Goal: Task Accomplishment & Management: Complete application form

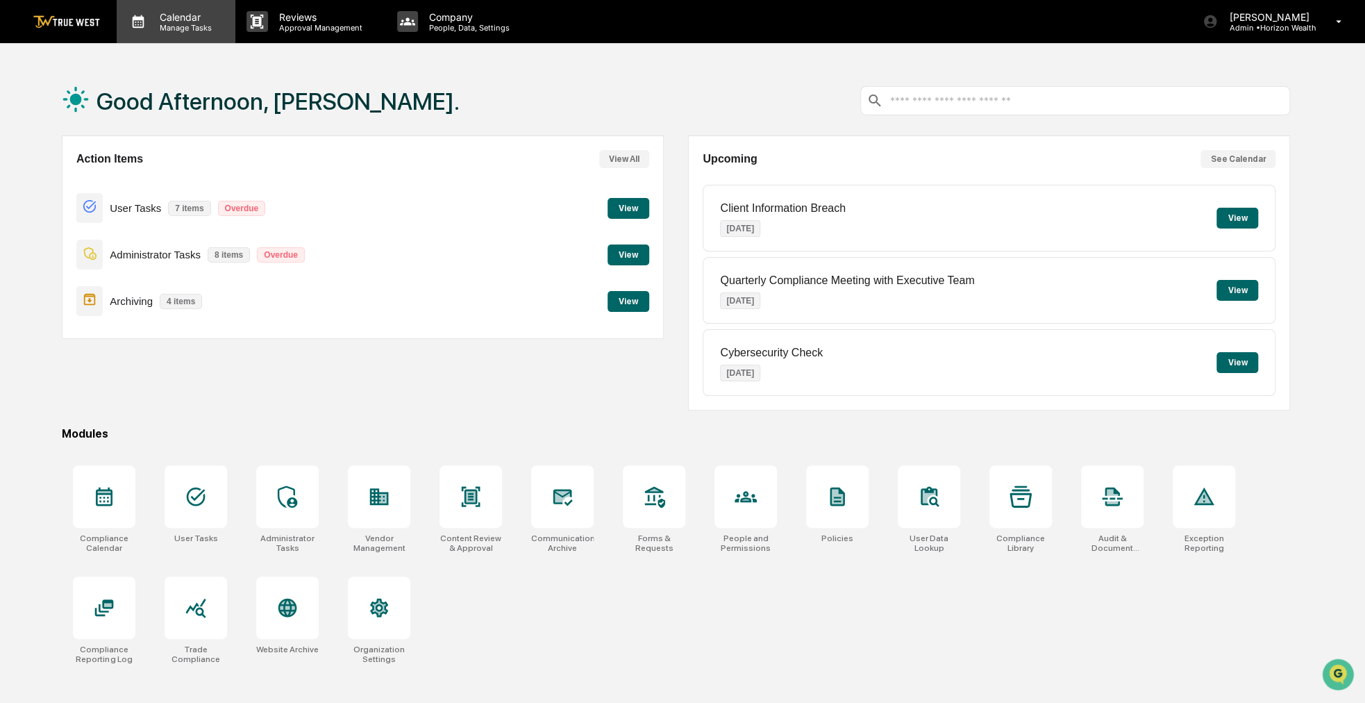
click at [182, 30] on p "Manage Tasks" at bounding box center [184, 28] width 70 height 10
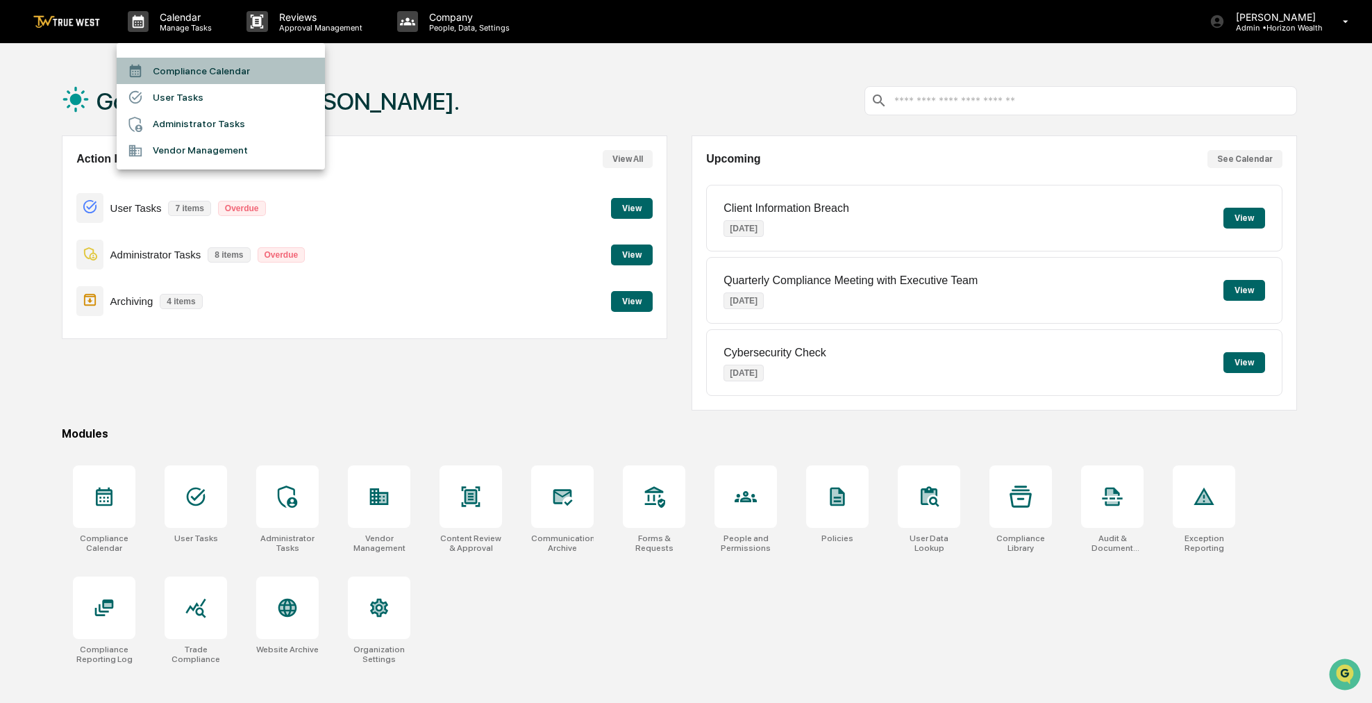
click at [183, 69] on li "Compliance Calendar" at bounding box center [221, 71] width 208 height 26
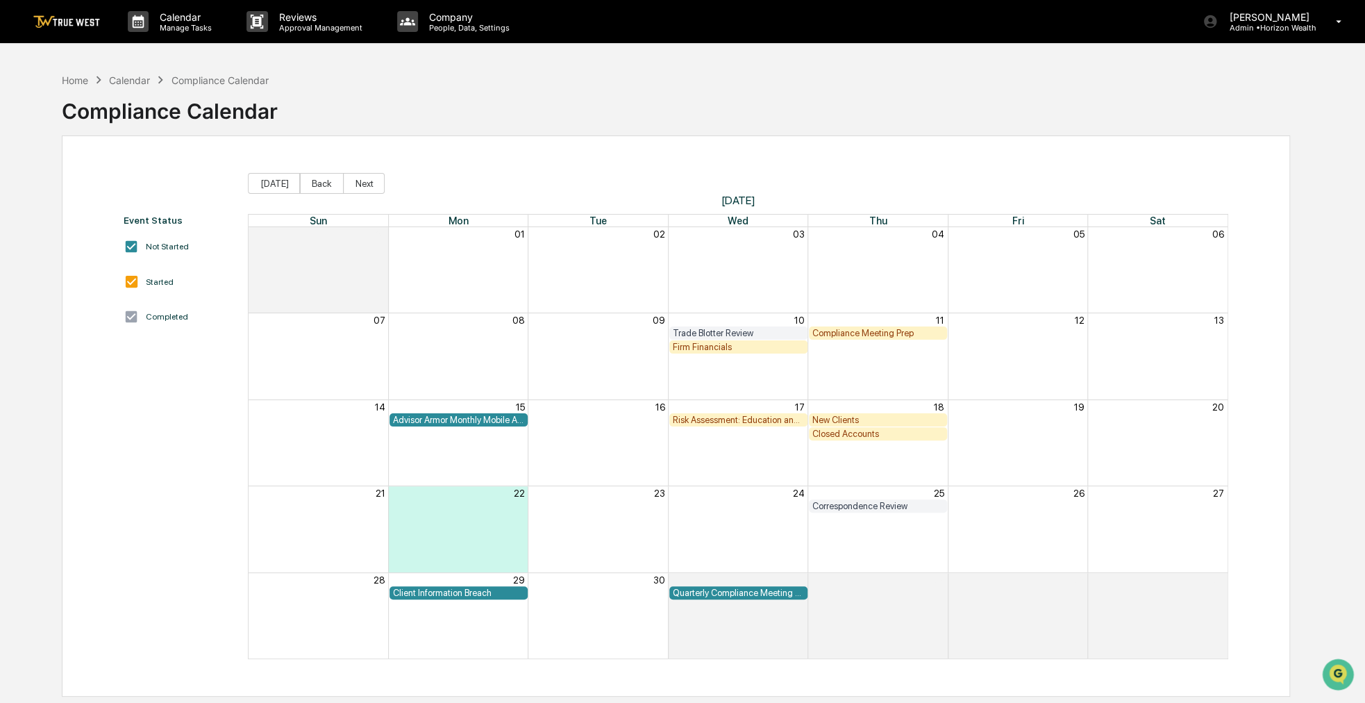
click at [760, 342] on div "Firm Financials" at bounding box center [738, 347] width 131 height 10
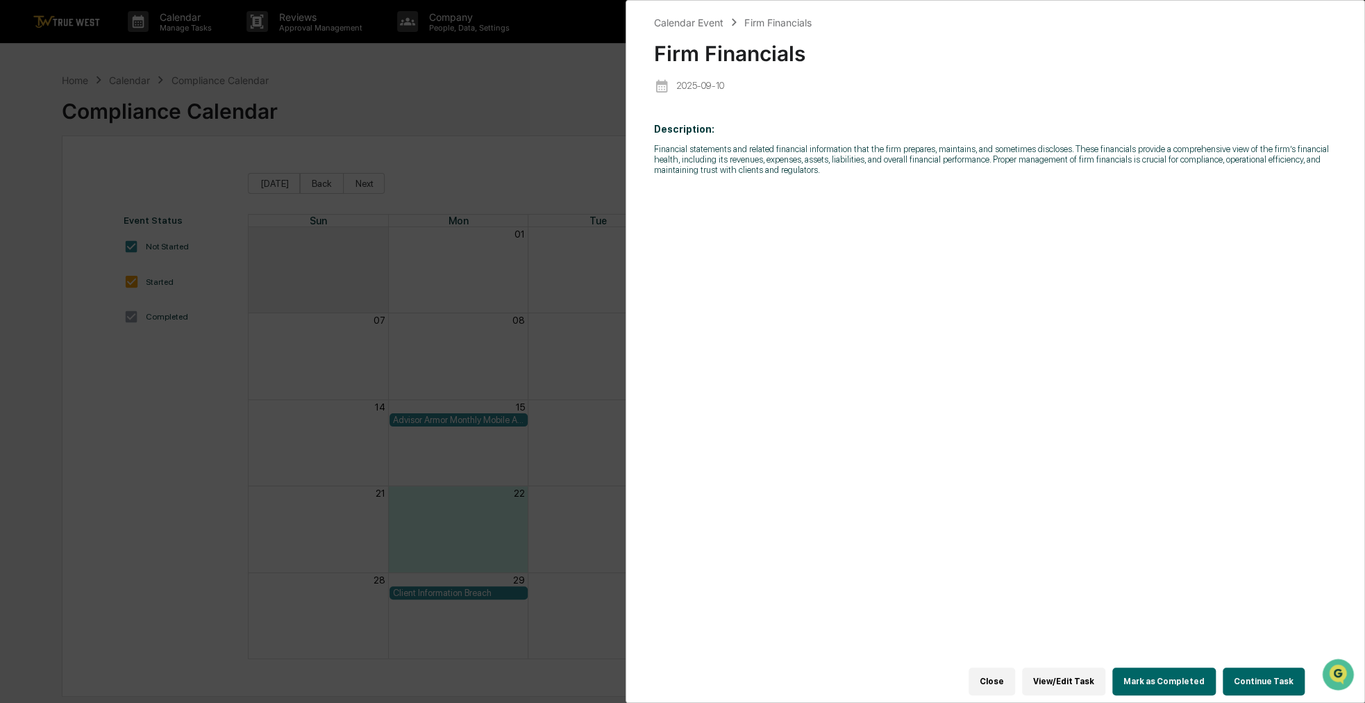
click at [1242, 672] on button "Continue Task" at bounding box center [1264, 681] width 82 height 28
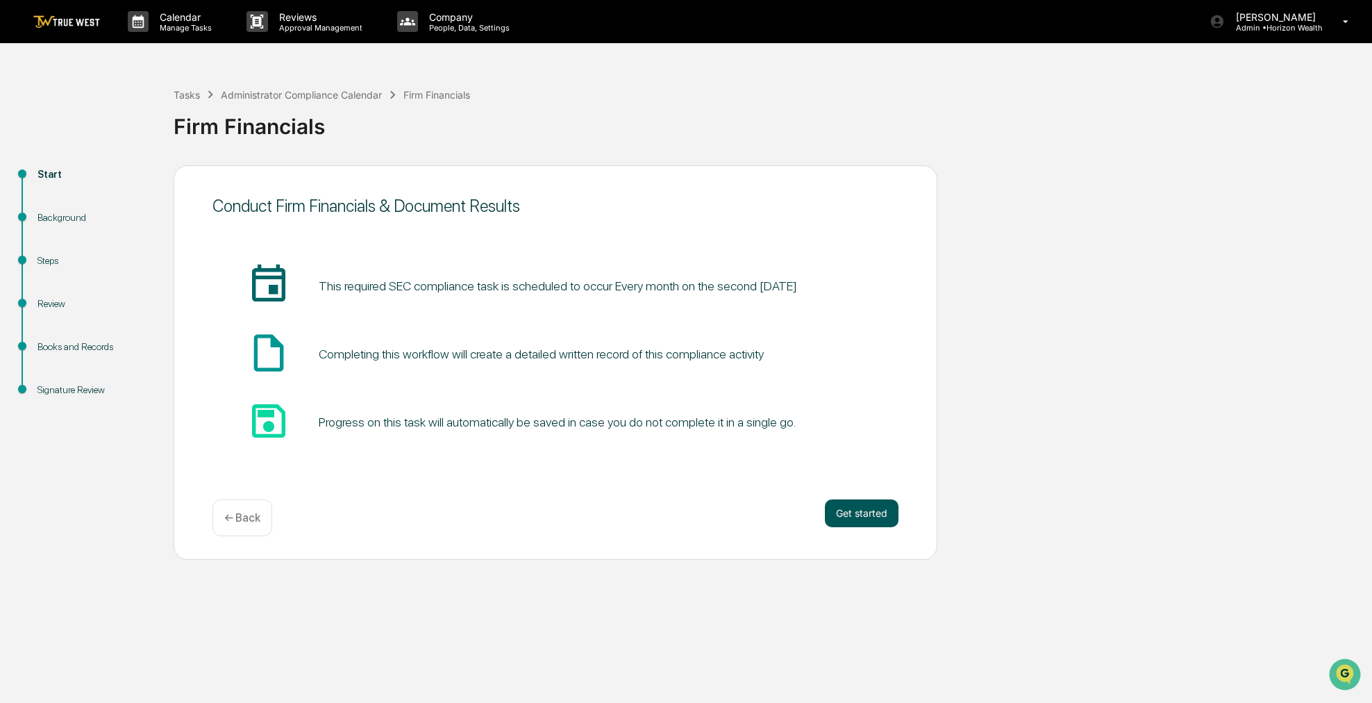
click at [858, 510] on button "Get started" at bounding box center [862, 513] width 74 height 28
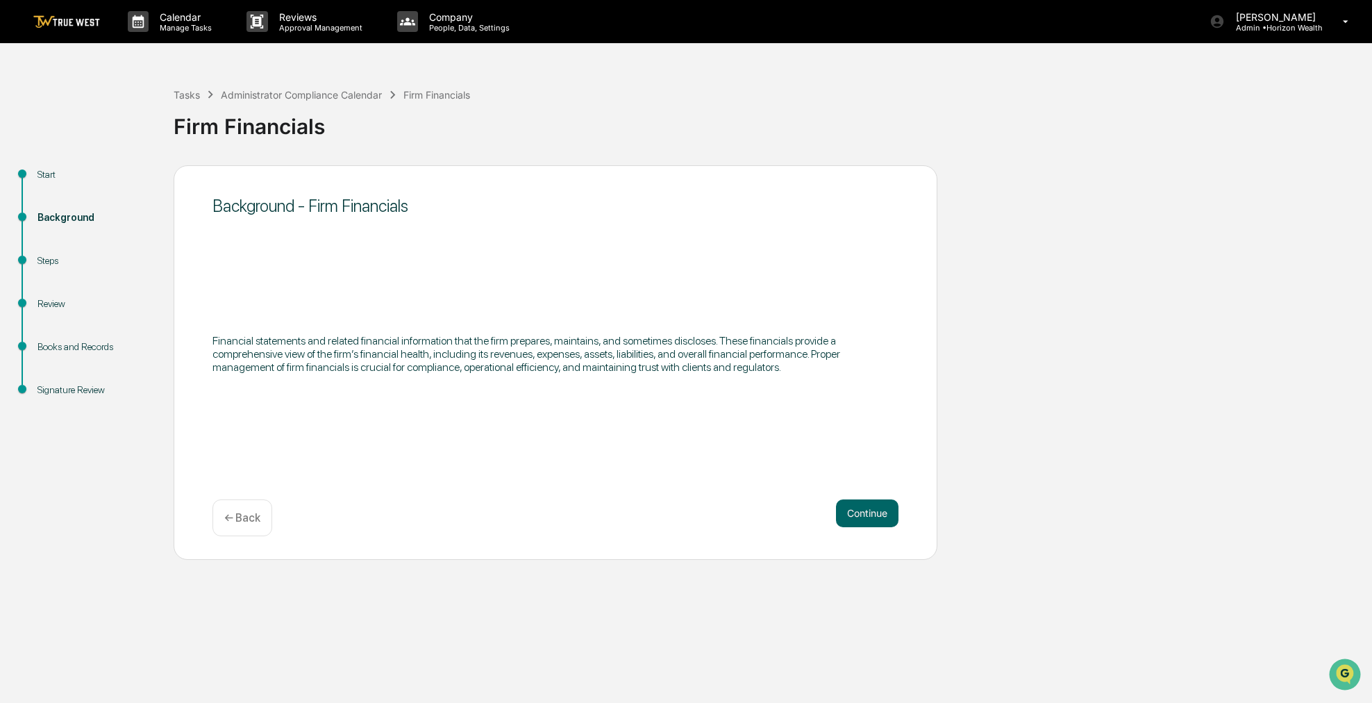
click at [858, 510] on button "Continue" at bounding box center [867, 513] width 63 height 28
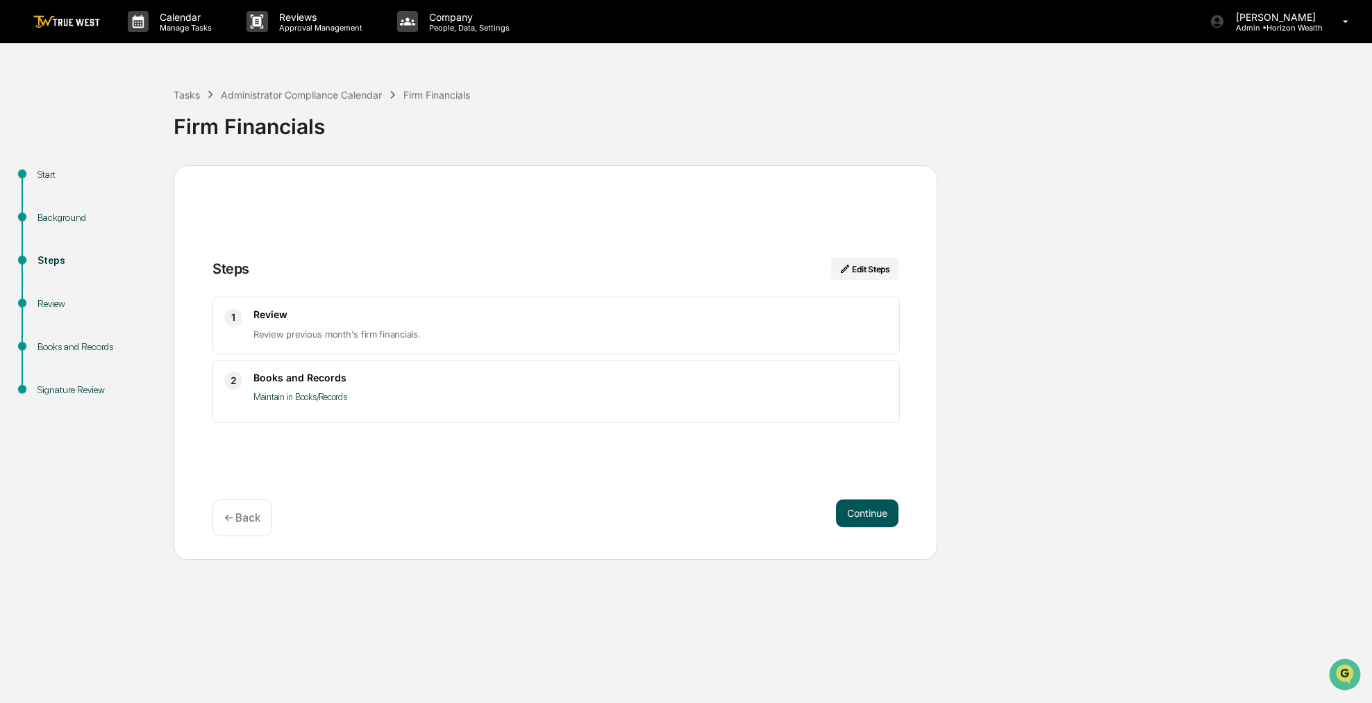
click at [858, 513] on button "Continue" at bounding box center [867, 513] width 63 height 28
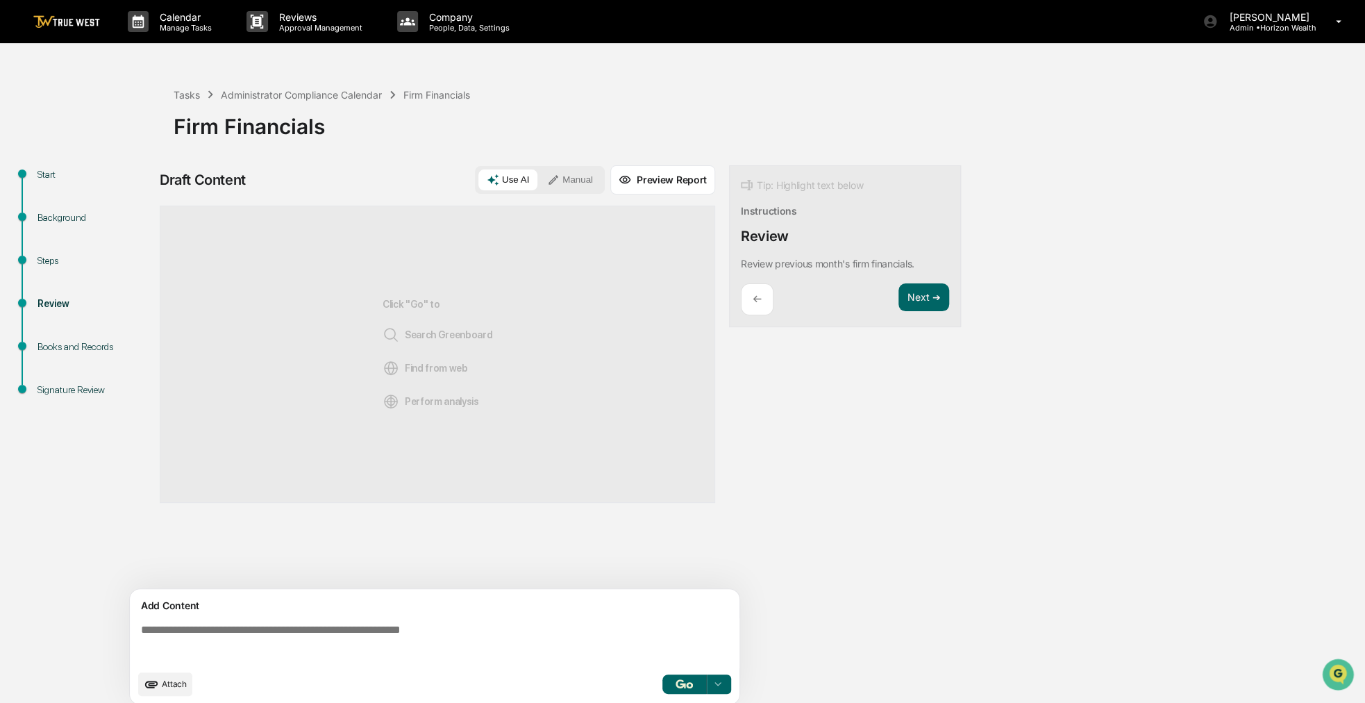
click at [573, 173] on button "Manual" at bounding box center [570, 179] width 63 height 21
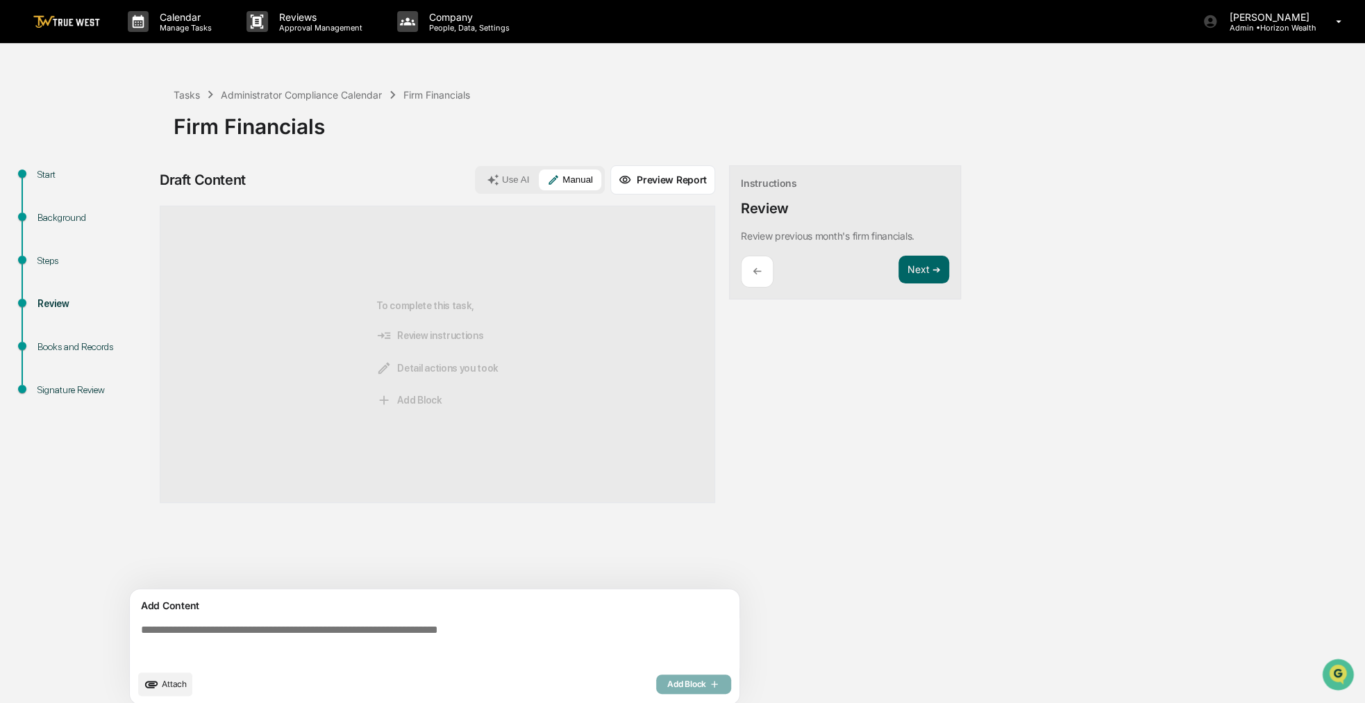
click at [163, 679] on span "Attach" at bounding box center [174, 684] width 25 height 10
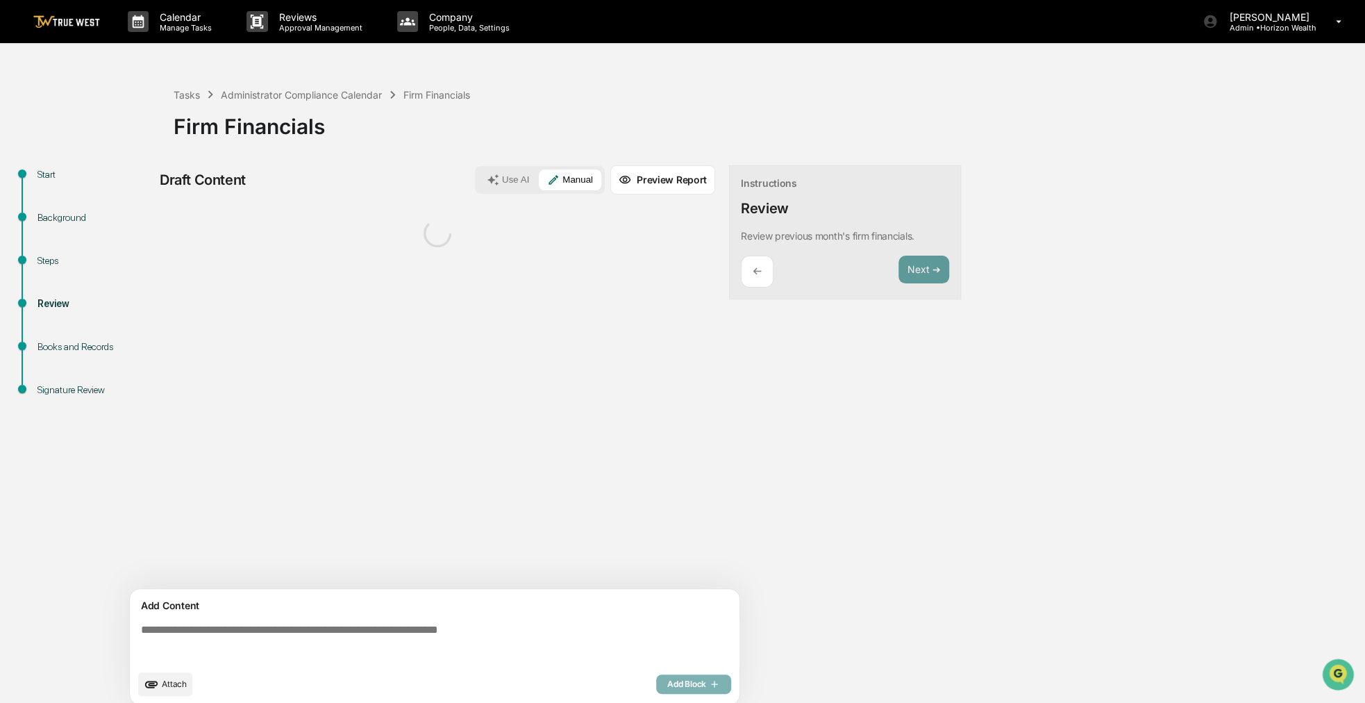
scroll to position [10, 0]
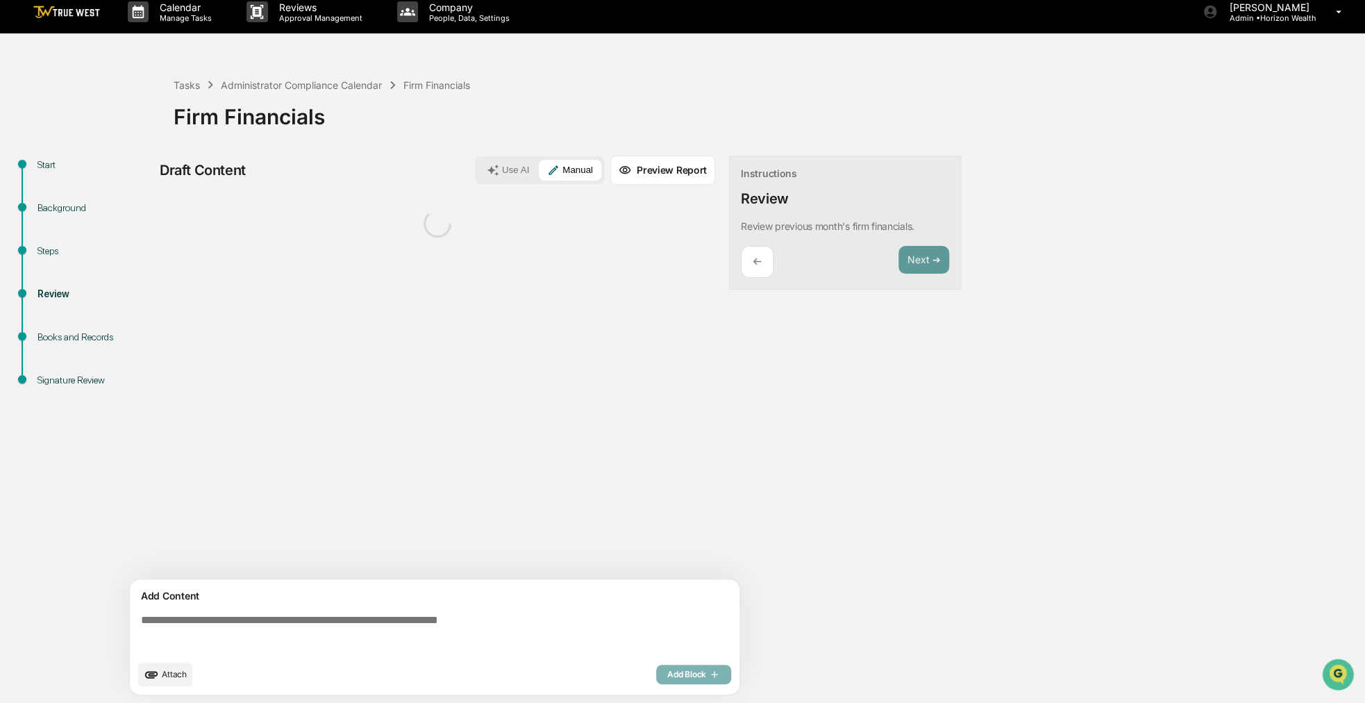
click at [242, 623] on textarea at bounding box center [437, 633] width 604 height 50
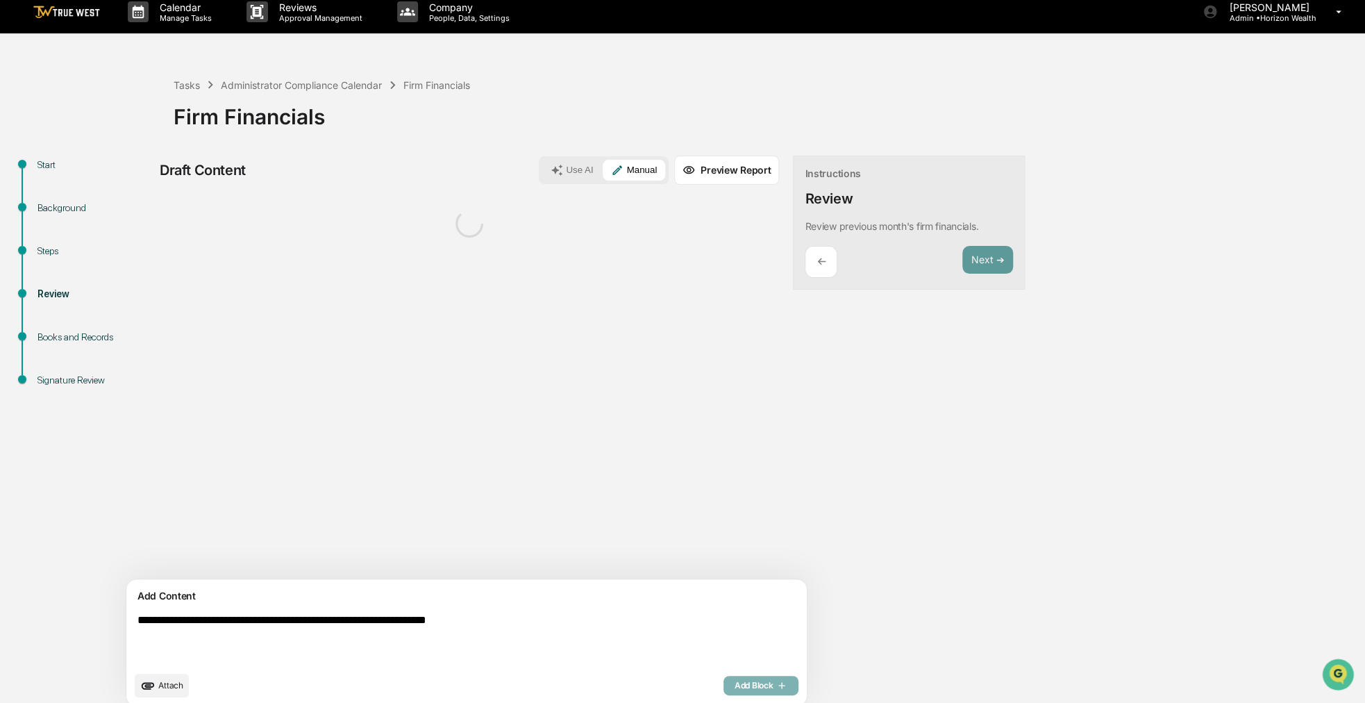
type textarea "**********"
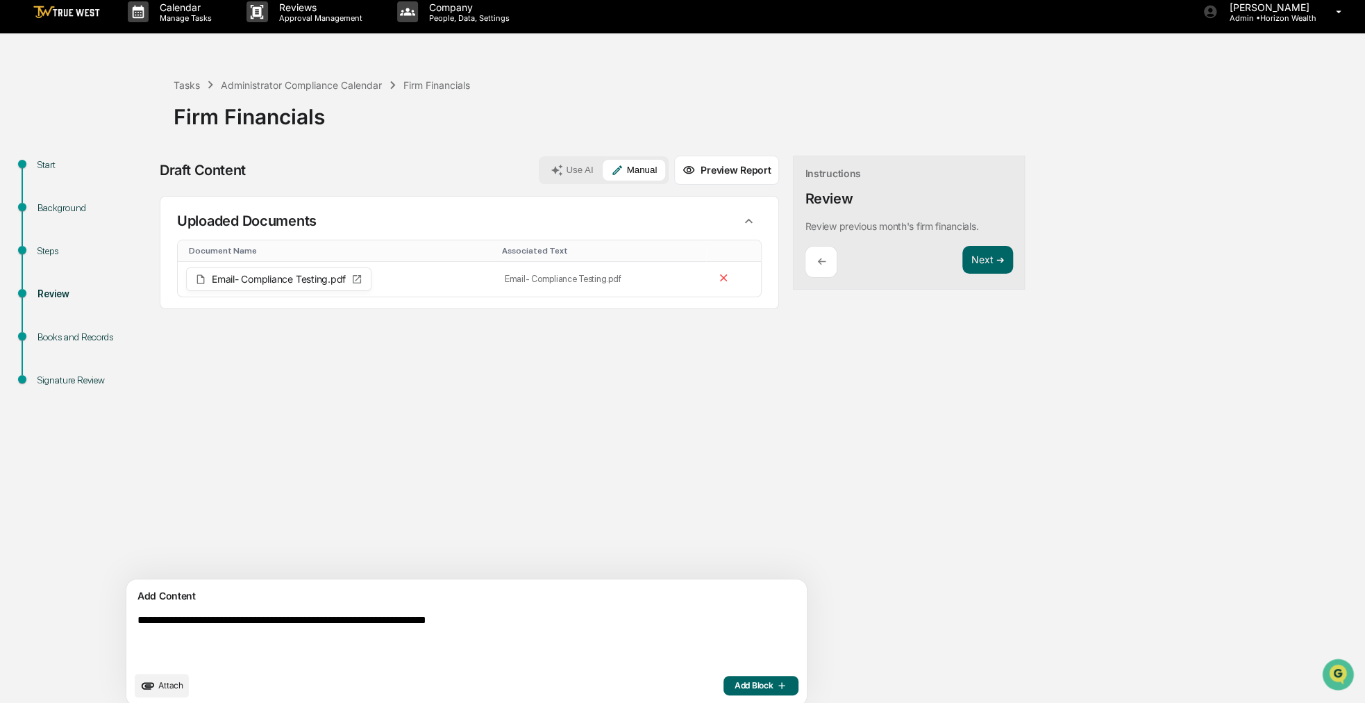
click at [779, 684] on icon "button" at bounding box center [782, 685] width 6 height 6
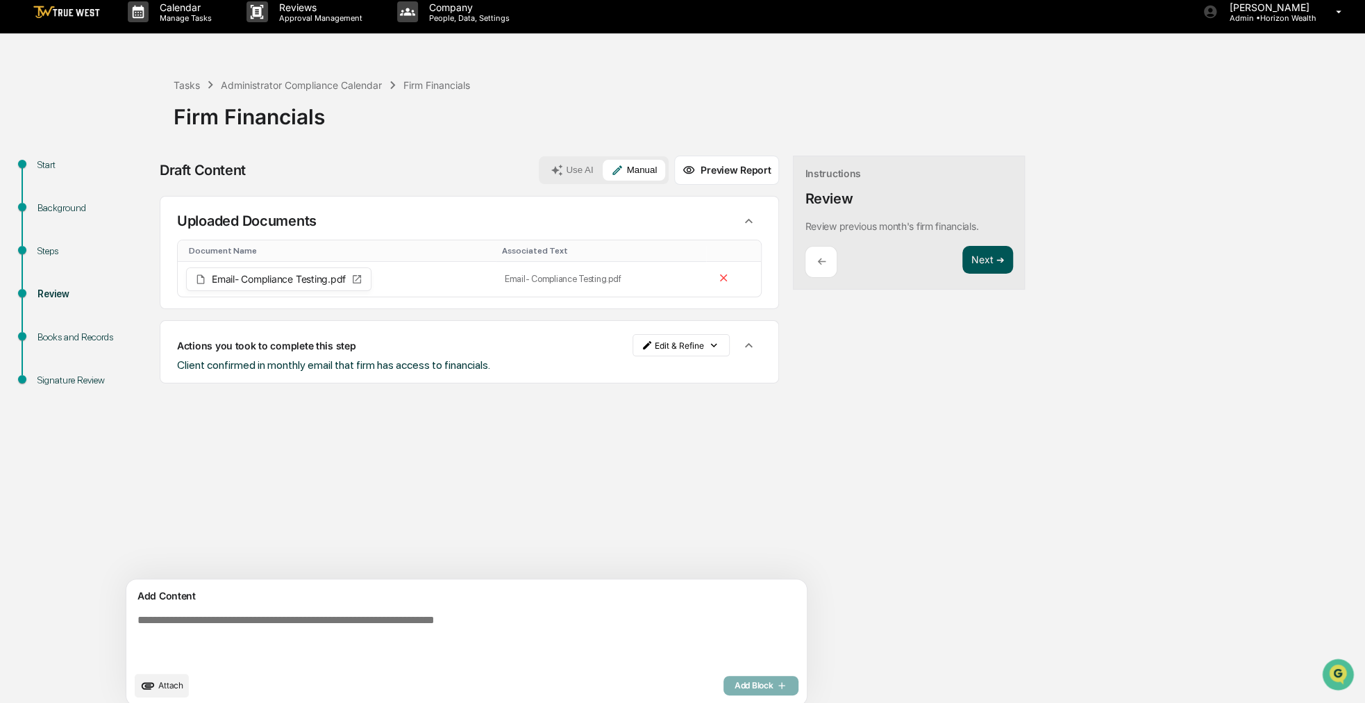
click at [963, 263] on button "Next ➔" at bounding box center [988, 260] width 51 height 28
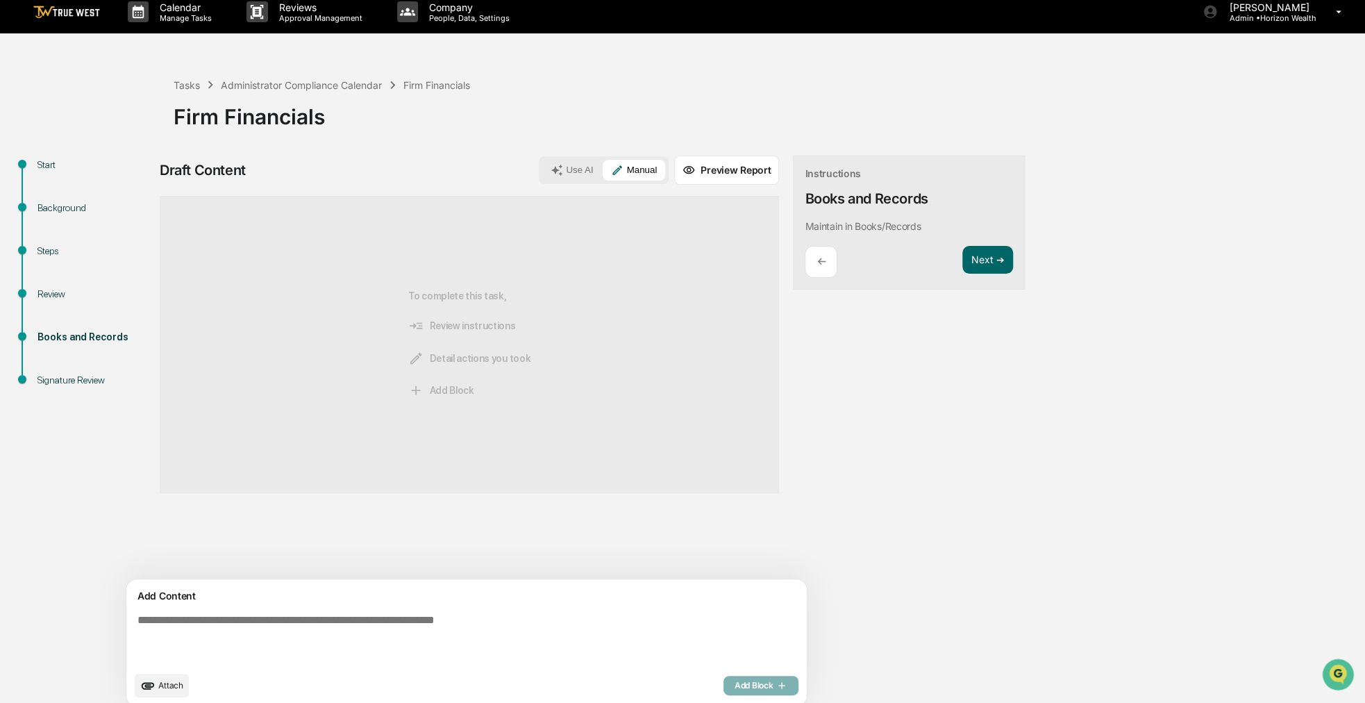
drag, startPoint x: 842, startPoint y: 336, endPoint x: 785, endPoint y: 317, distance: 59.3
click at [785, 317] on div "Draft Content Use AI Manual Preview Report Sources To complete this task, Revie…" at bounding box center [549, 435] width 778 height 559
click at [963, 255] on button "Next ➔" at bounding box center [988, 260] width 51 height 28
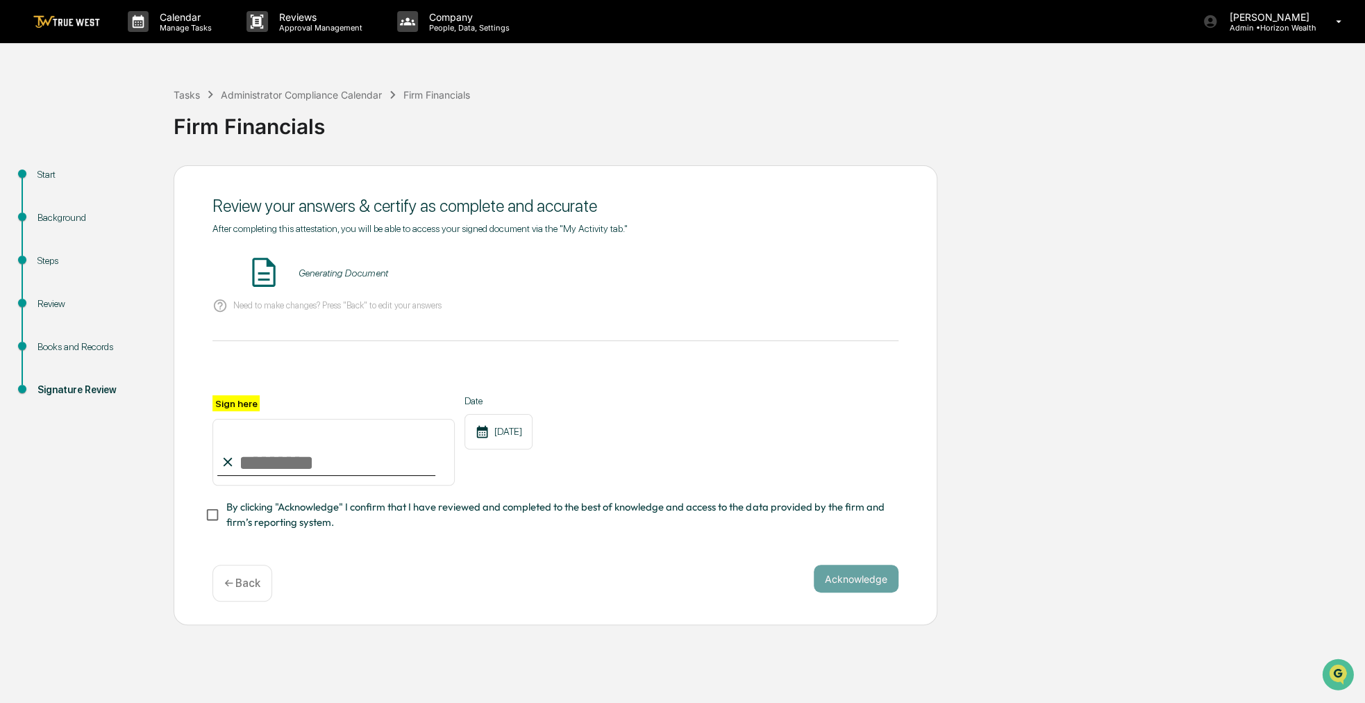
scroll to position [0, 0]
click at [315, 485] on input "Sign here" at bounding box center [334, 452] width 242 height 67
type input "**********"
click at [315, 508] on span "By clicking "Acknowledge" I confirm that I have reviewed and completed to the b…" at bounding box center [556, 514] width 661 height 31
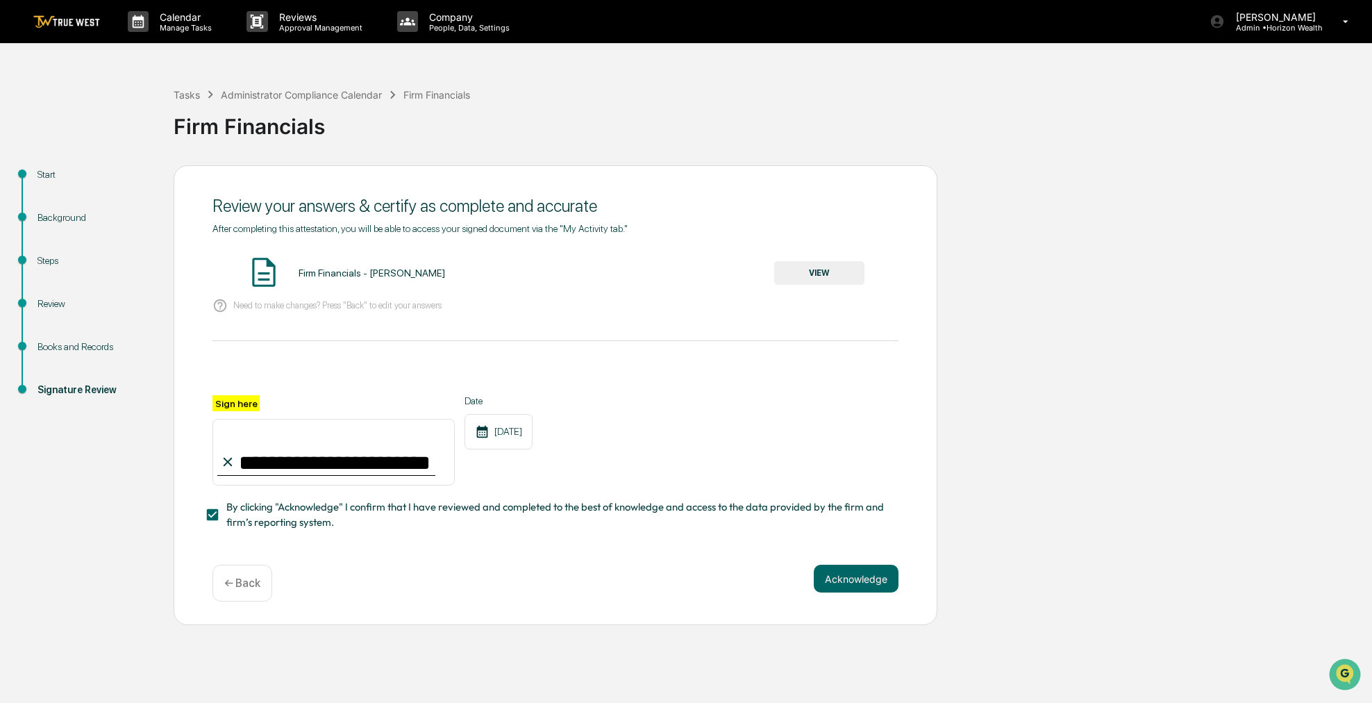
click at [823, 264] on button "VIEW" at bounding box center [819, 273] width 90 height 24
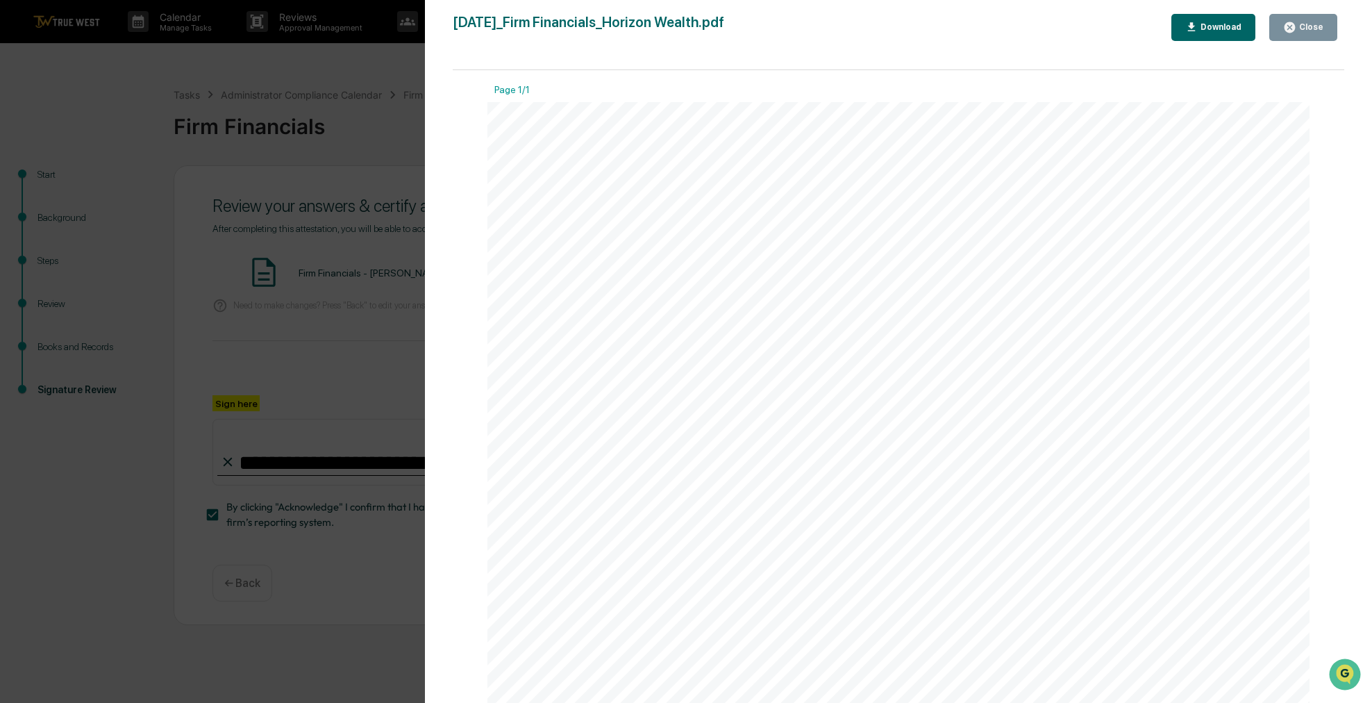
click at [1293, 25] on icon "button" at bounding box center [1290, 27] width 10 height 10
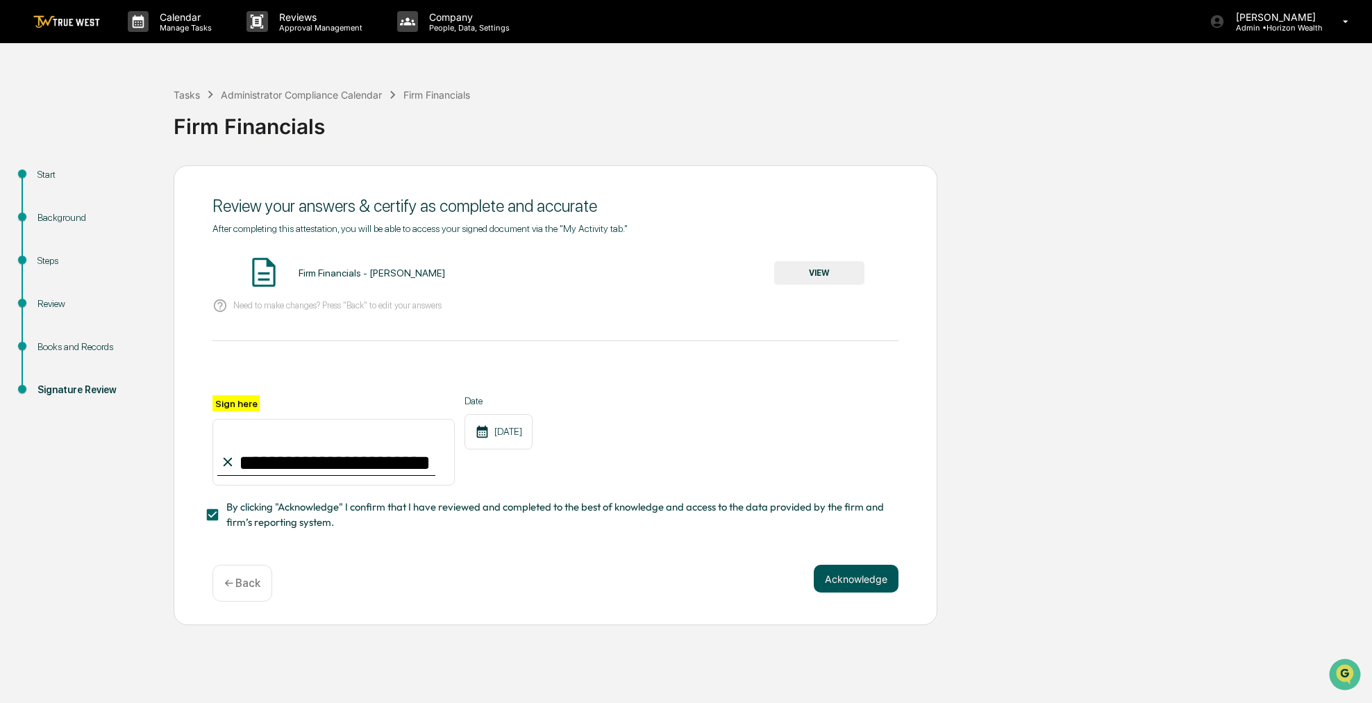
click at [847, 574] on button "Acknowledge" at bounding box center [856, 579] width 85 height 28
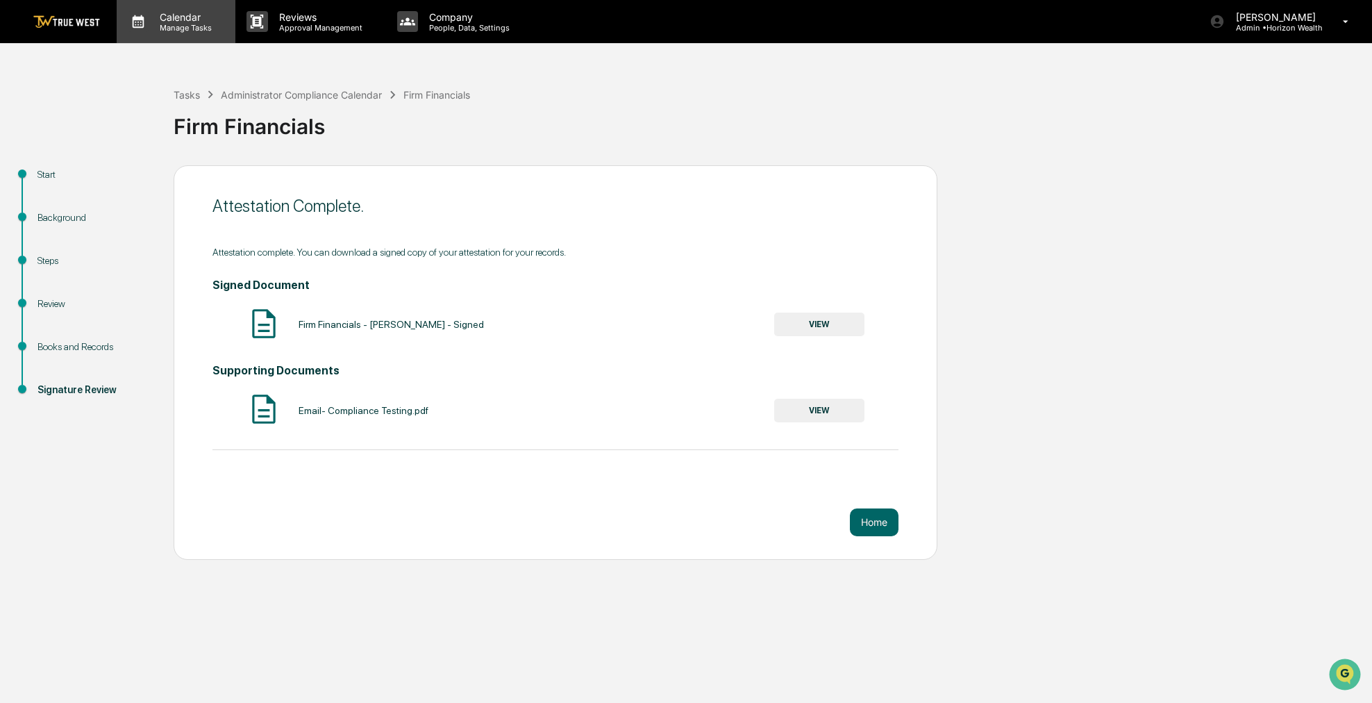
click at [180, 21] on p "Calendar" at bounding box center [184, 17] width 70 height 12
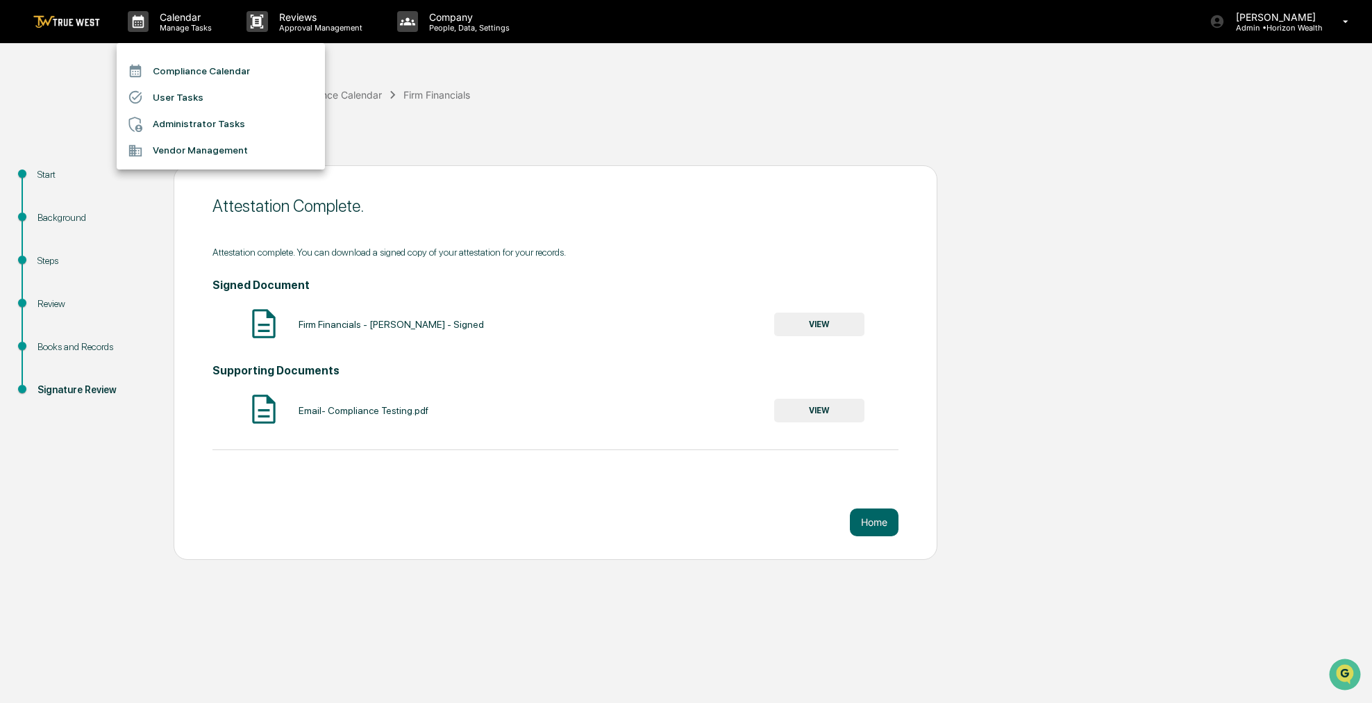
click at [189, 66] on li "Compliance Calendar" at bounding box center [221, 71] width 208 height 26
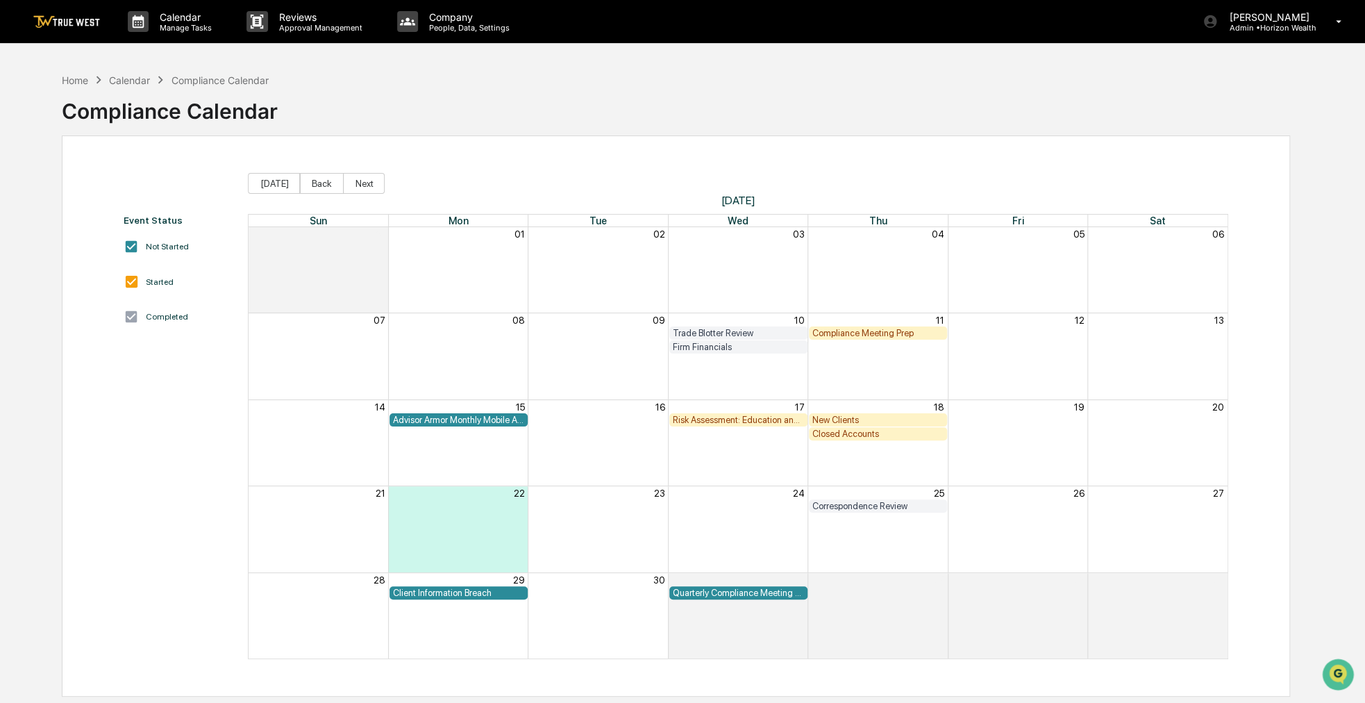
drag, startPoint x: 486, startPoint y: 92, endPoint x: 462, endPoint y: 91, distance: 24.3
click at [462, 91] on div "Home Calendar Compliance Calendar Compliance Calendar" at bounding box center [676, 100] width 1229 height 69
drag, startPoint x: 548, startPoint y: 94, endPoint x: 520, endPoint y: 96, distance: 27.9
click at [520, 96] on div "Home Calendar Compliance Calendar Compliance Calendar" at bounding box center [676, 100] width 1229 height 69
click at [490, 591] on div "Client Information Breach" at bounding box center [458, 593] width 131 height 10
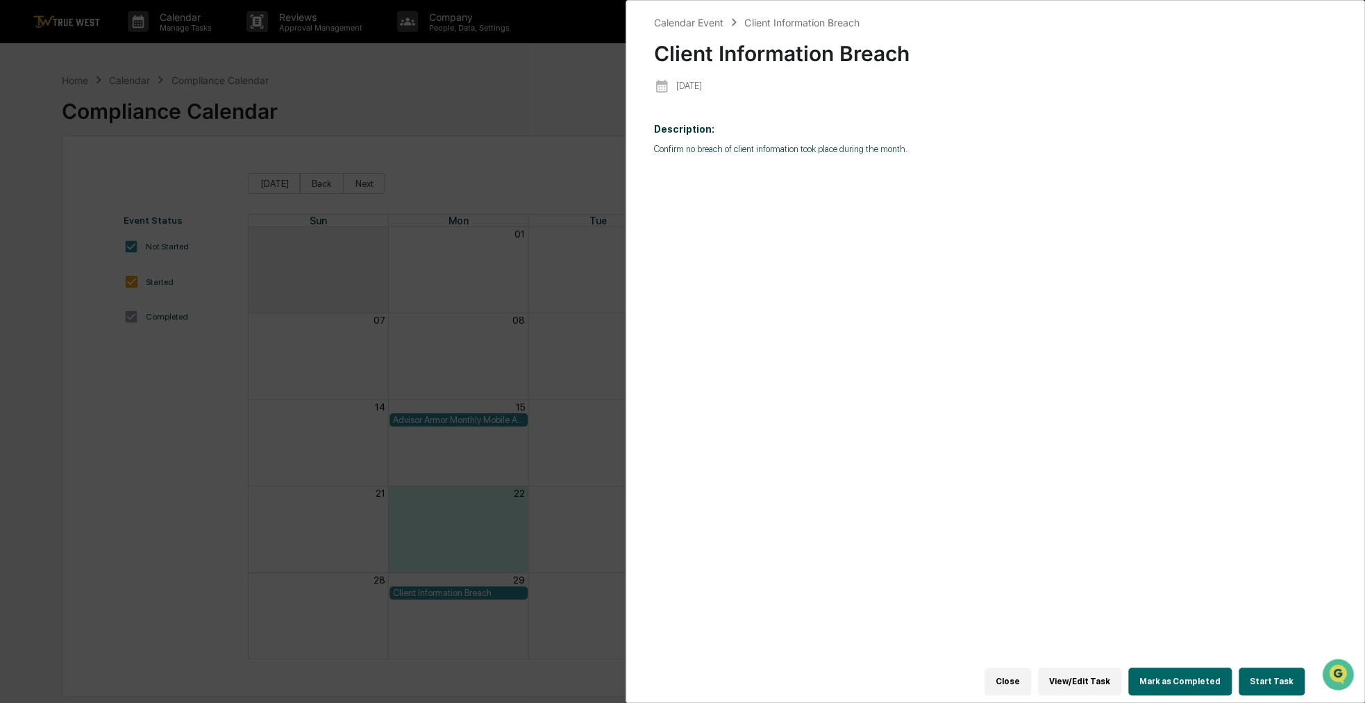
click at [1267, 674] on button "Start Task" at bounding box center [1272, 681] width 66 height 28
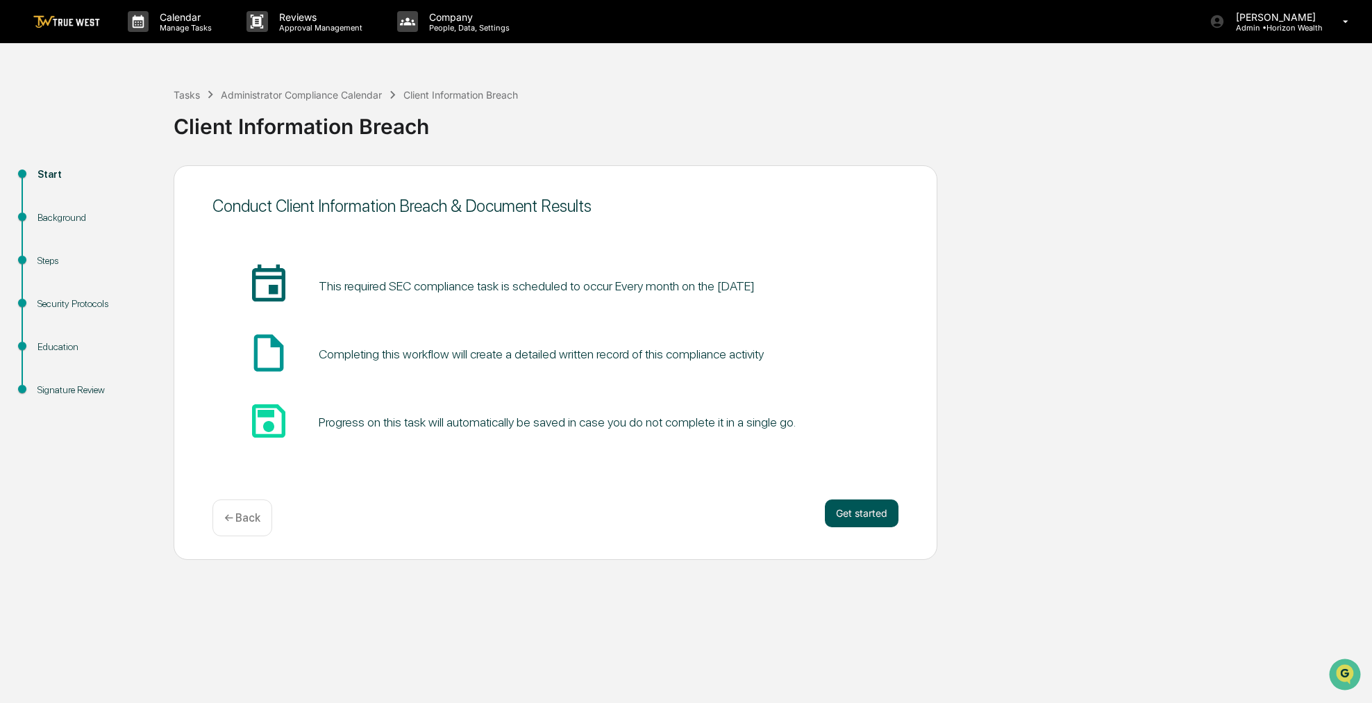
click at [845, 522] on button "Get started" at bounding box center [862, 513] width 74 height 28
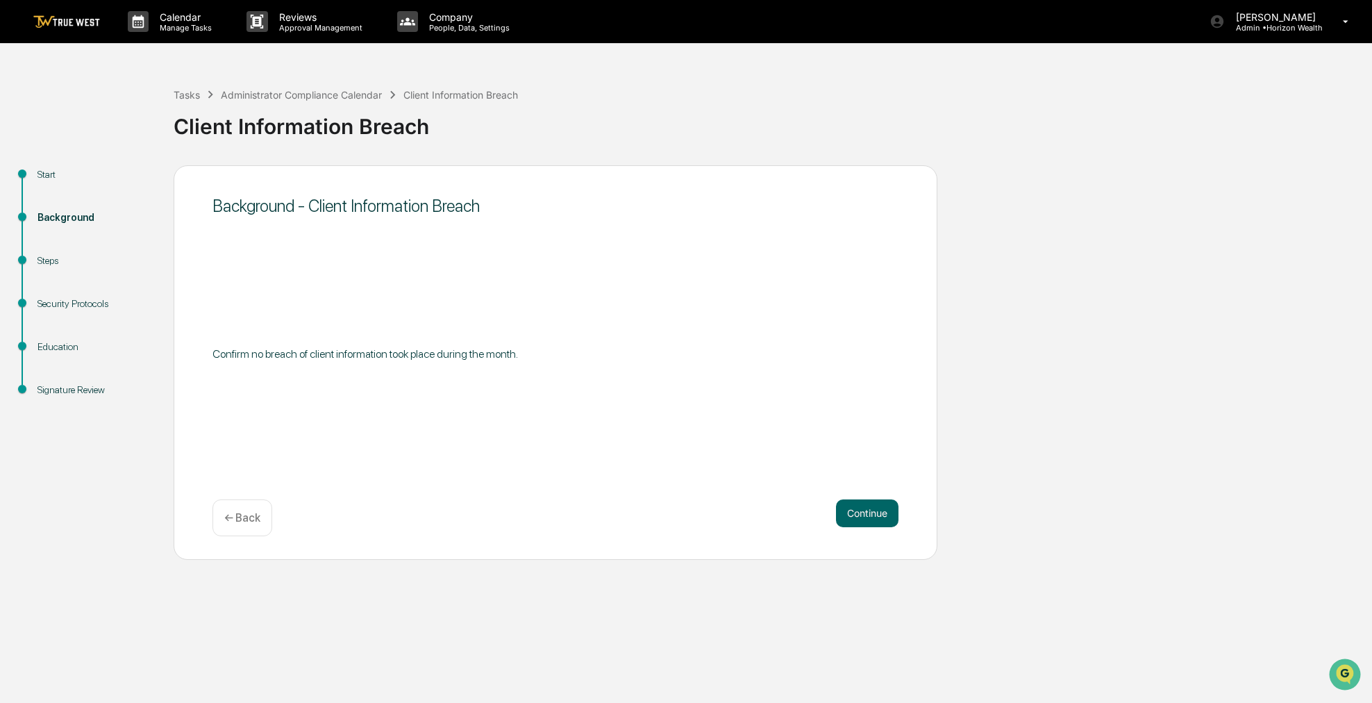
click at [863, 494] on div "Background - Client Information Breach Confirm no breach of client information …" at bounding box center [556, 362] width 764 height 394
click at [863, 510] on button "Continue" at bounding box center [867, 513] width 63 height 28
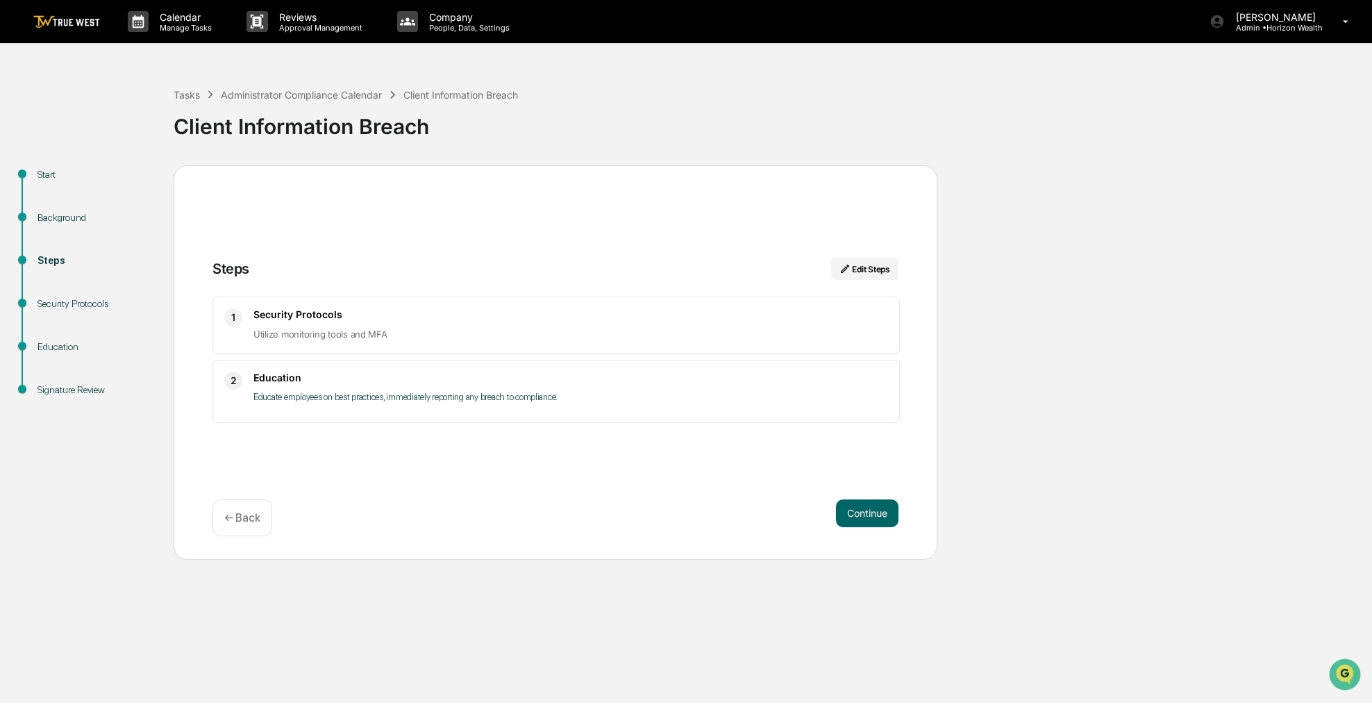
click at [863, 510] on button "Continue" at bounding box center [867, 513] width 63 height 28
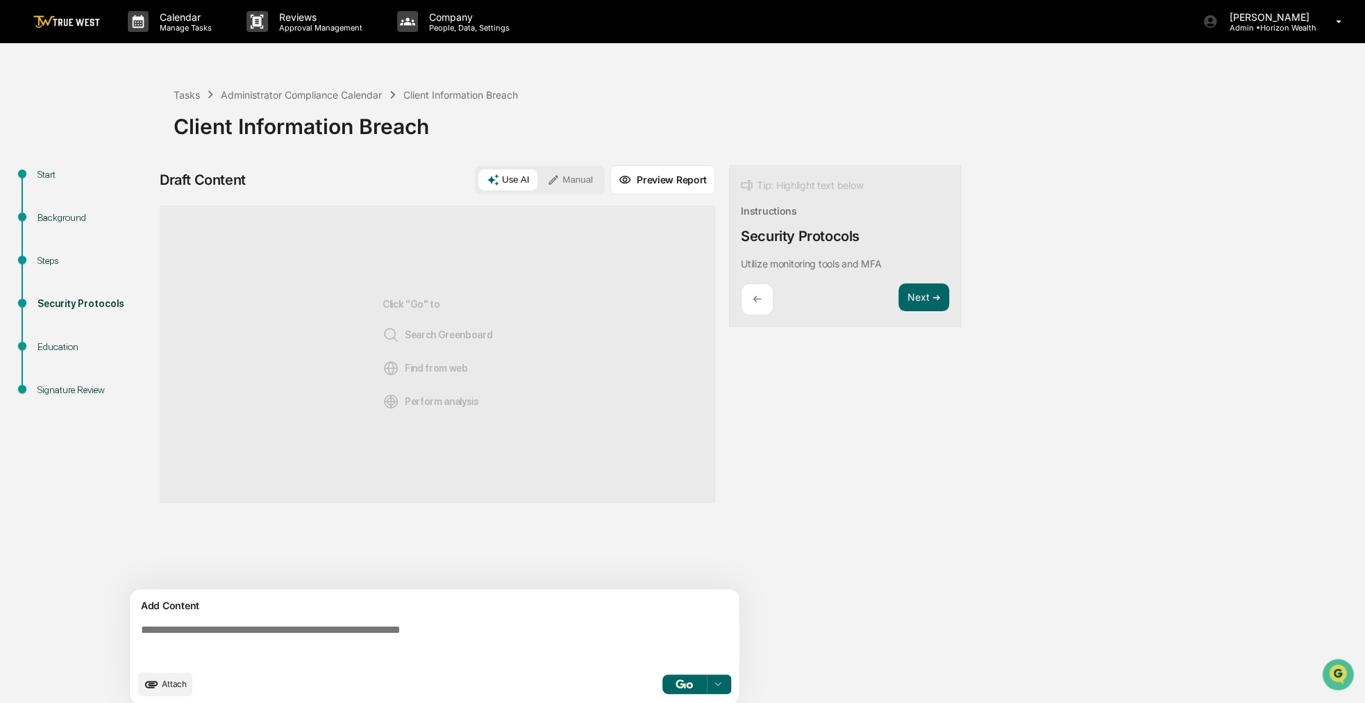
click at [576, 192] on div "Use AI Manual" at bounding box center [540, 180] width 130 height 28
click at [573, 171] on button "Manual" at bounding box center [570, 179] width 63 height 21
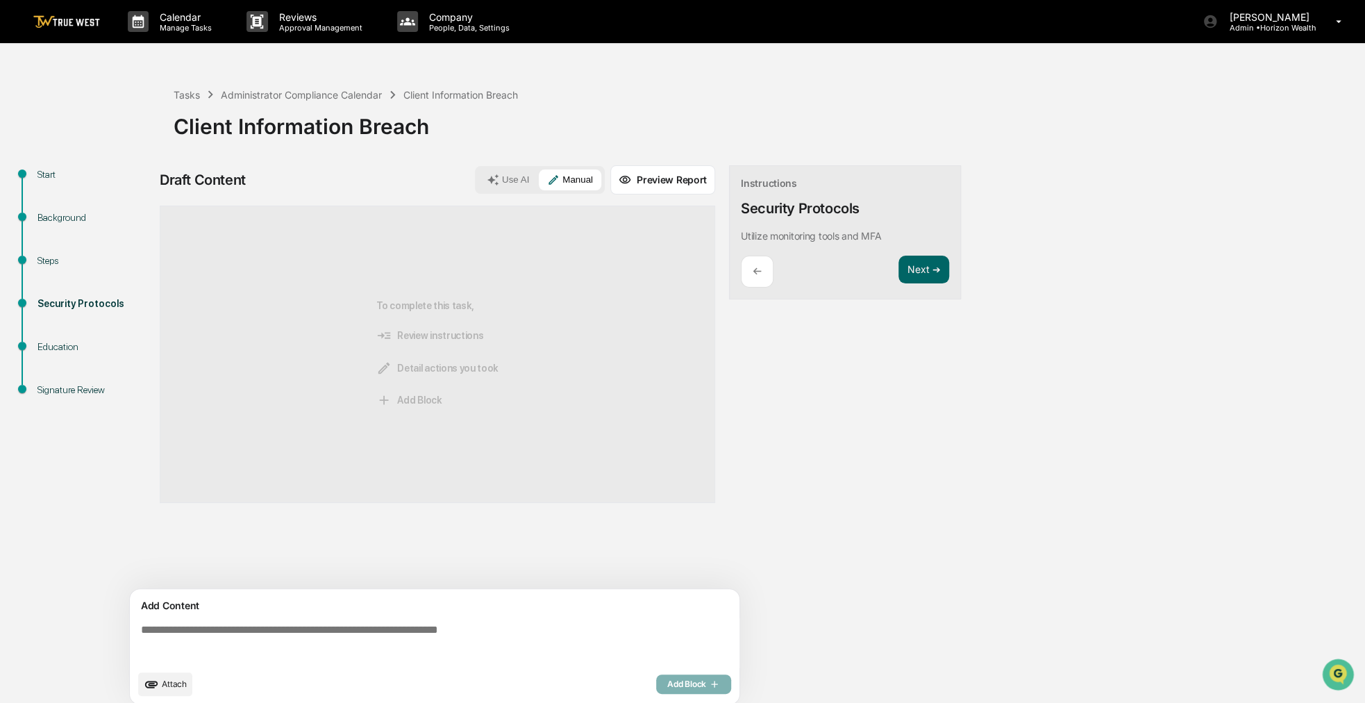
click at [158, 686] on icon "upload document" at bounding box center [151, 683] width 15 height 15
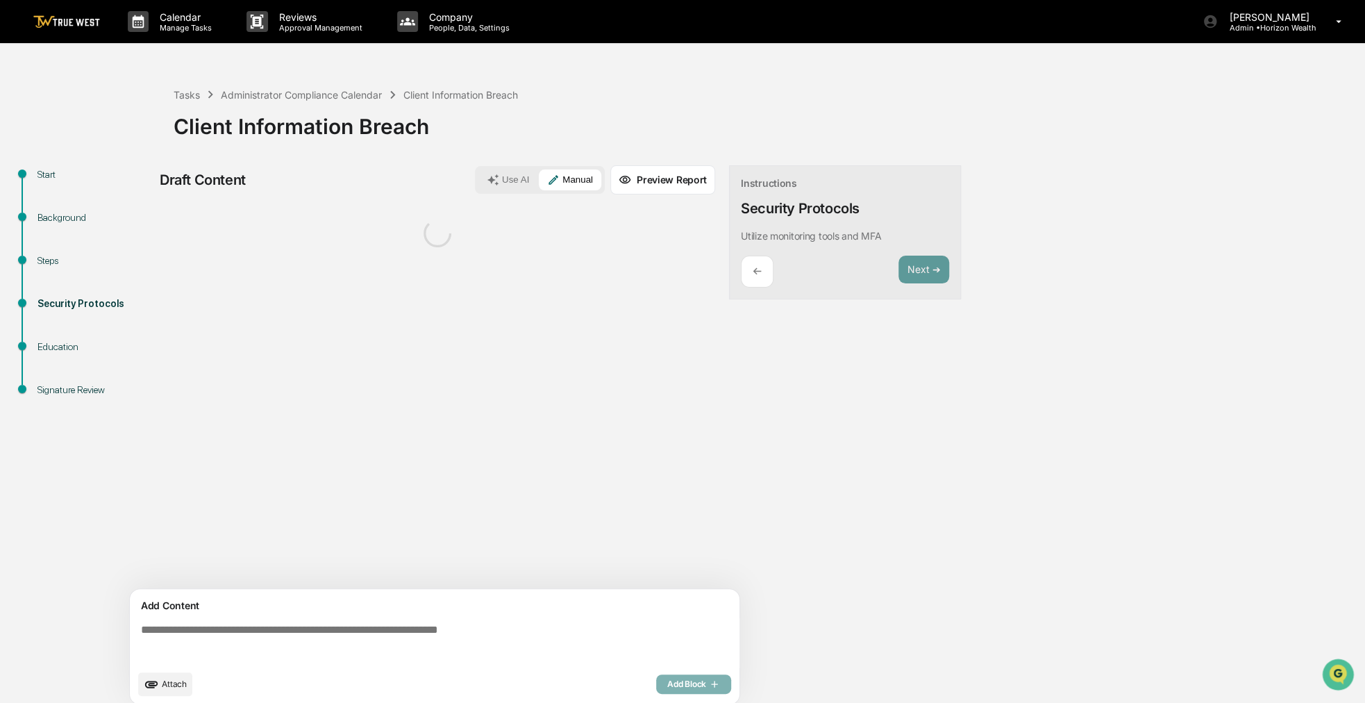
scroll to position [10, 0]
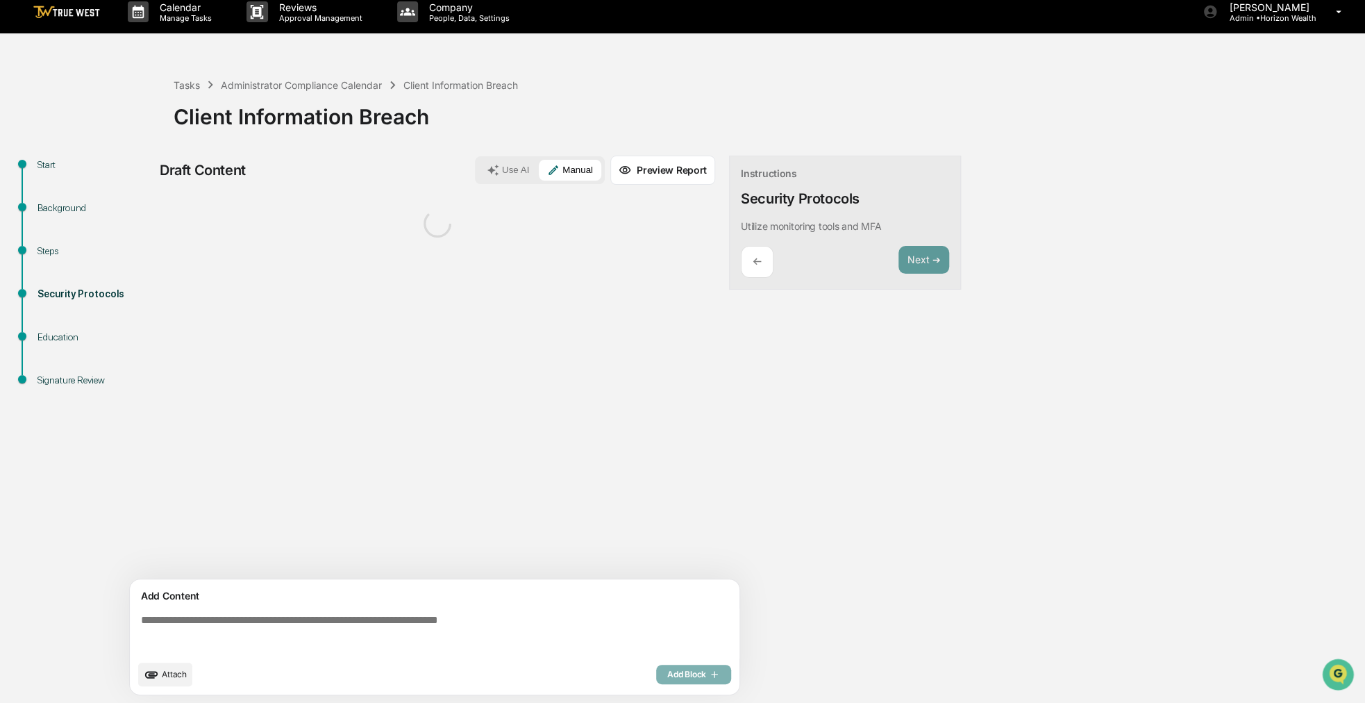
click at [215, 622] on textarea at bounding box center [437, 633] width 604 height 50
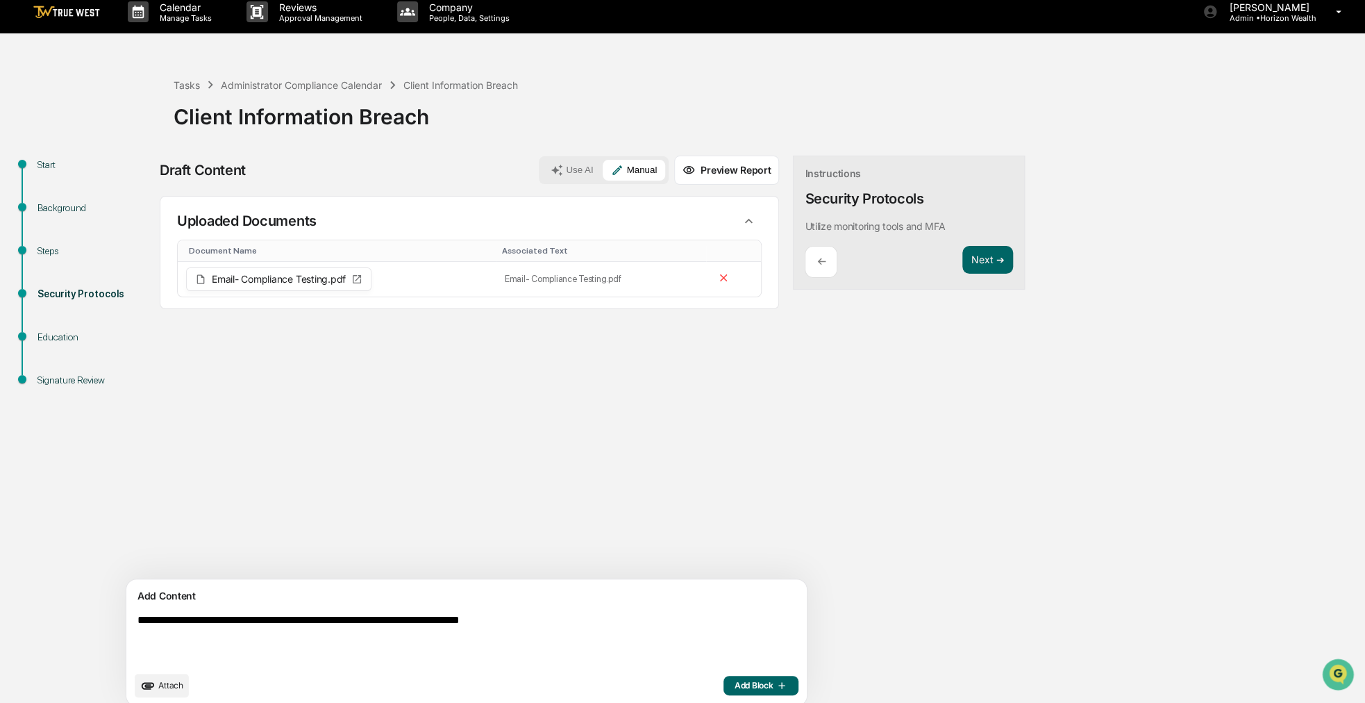
type textarea "**********"
click at [724, 692] on button "Add Block" at bounding box center [761, 685] width 75 height 19
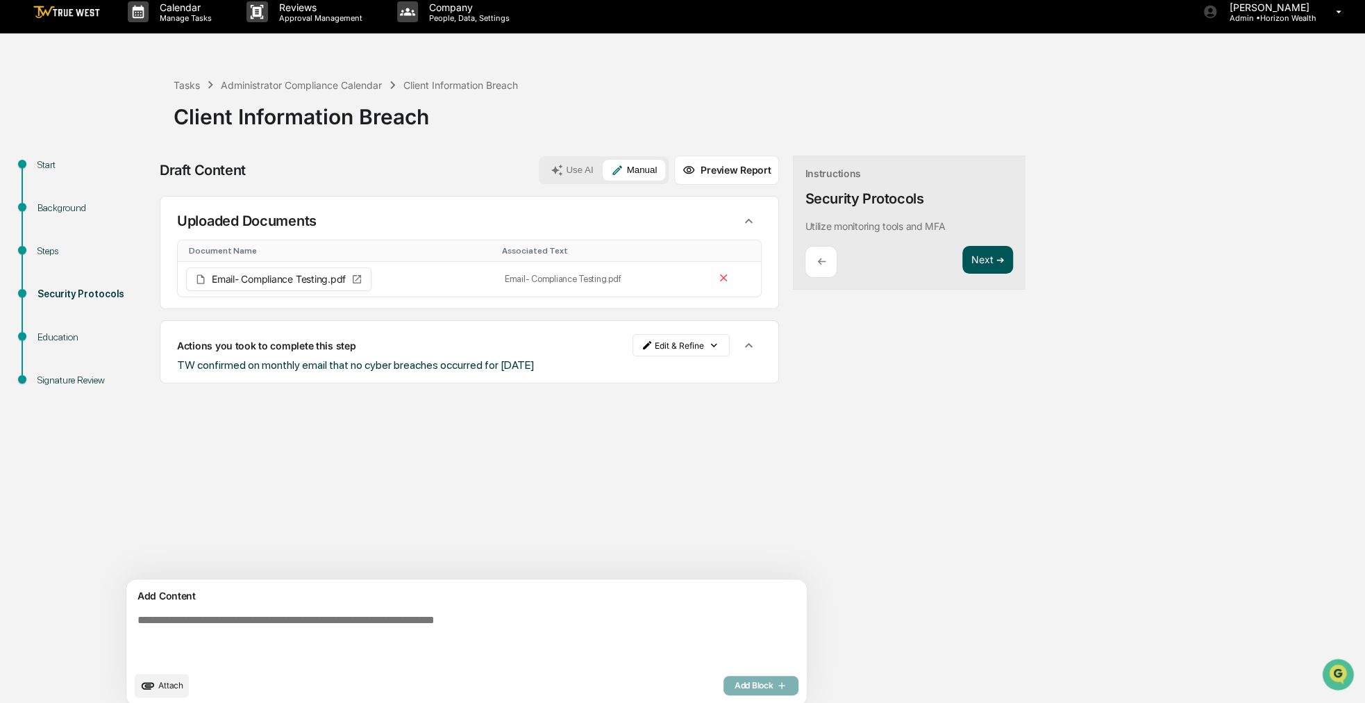
click at [963, 258] on button "Next ➔" at bounding box center [988, 260] width 51 height 28
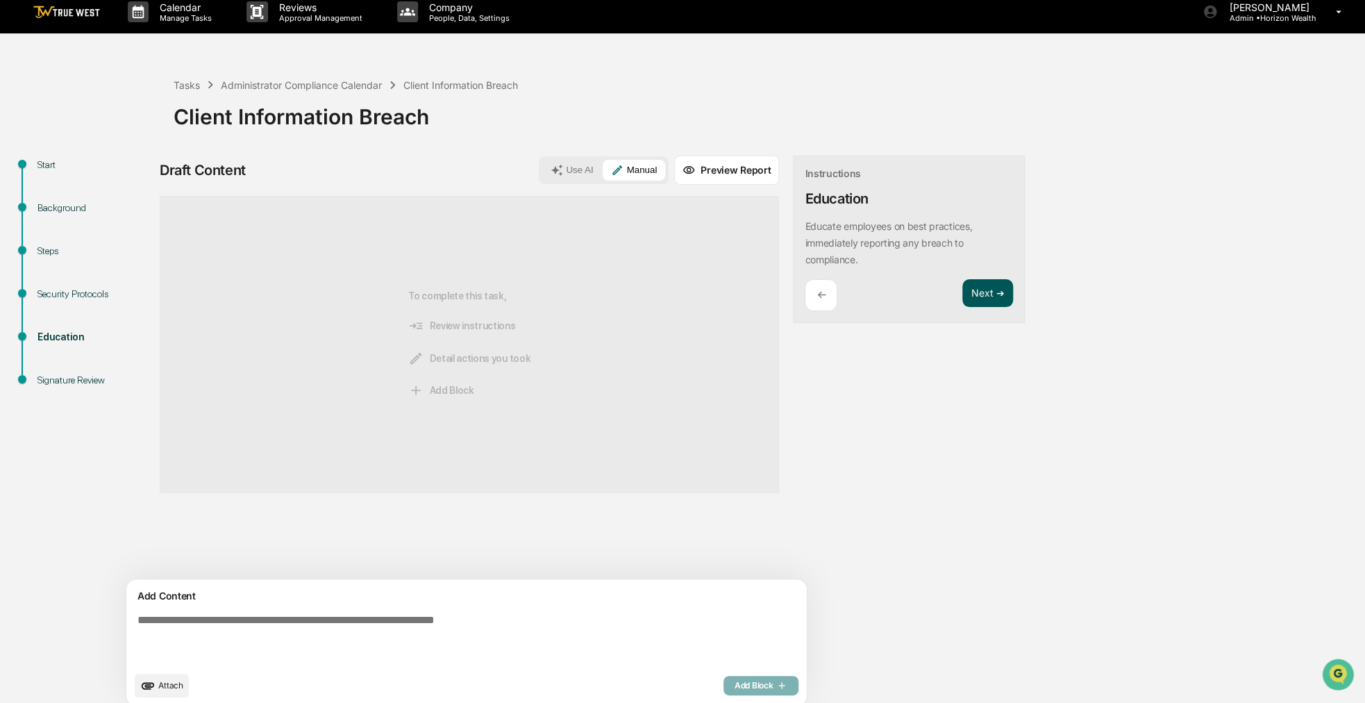
click at [963, 298] on button "Next ➔" at bounding box center [988, 293] width 51 height 28
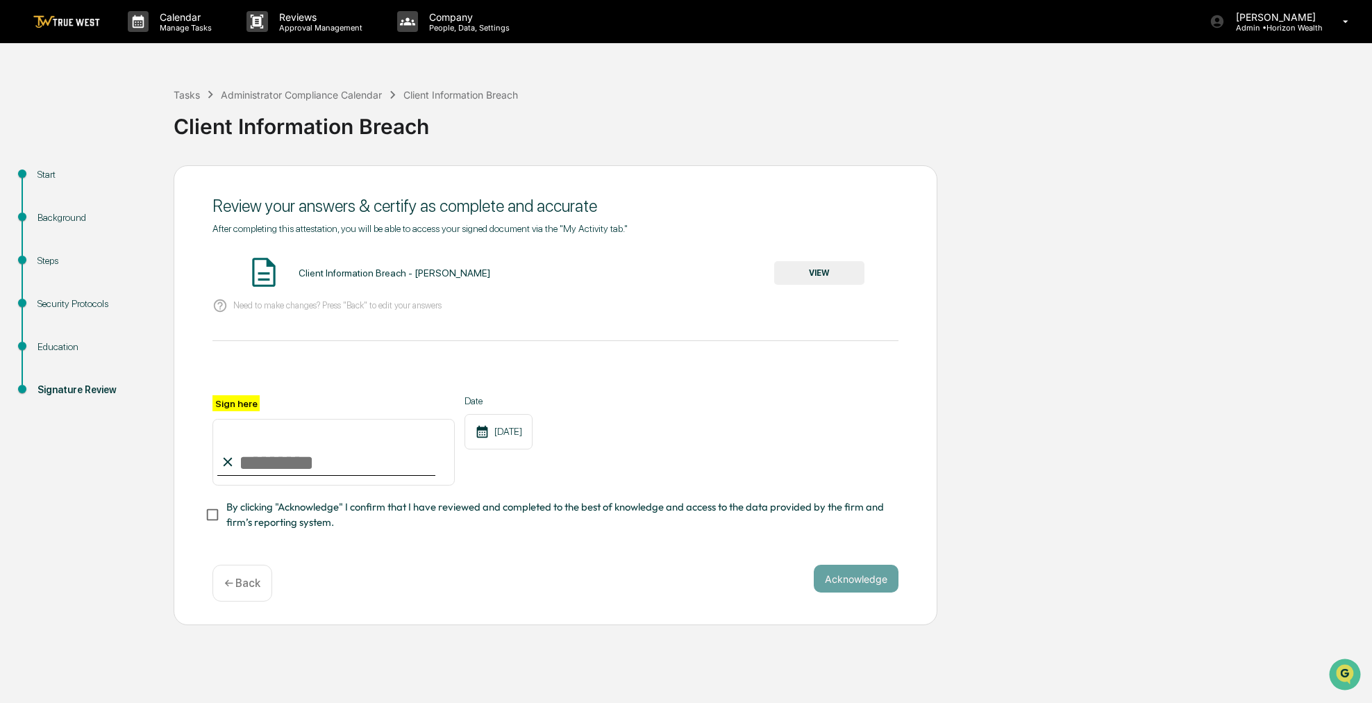
click at [422, 441] on input "Sign here" at bounding box center [334, 452] width 242 height 67
type input "**********"
click at [322, 522] on span "By clicking "Acknowledge" I confirm that I have reviewed and completed to the b…" at bounding box center [556, 514] width 661 height 31
click at [789, 272] on button "VIEW" at bounding box center [819, 273] width 90 height 24
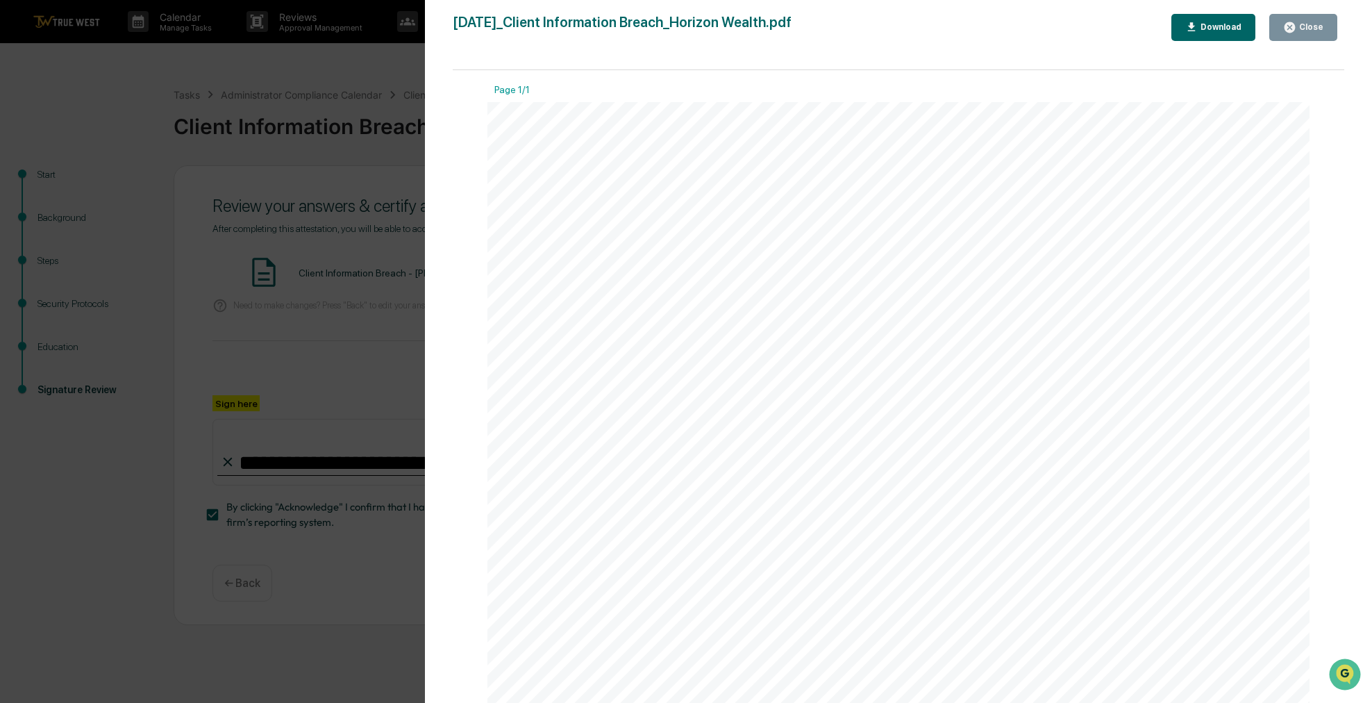
click at [1311, 24] on div "Close" at bounding box center [1310, 27] width 27 height 10
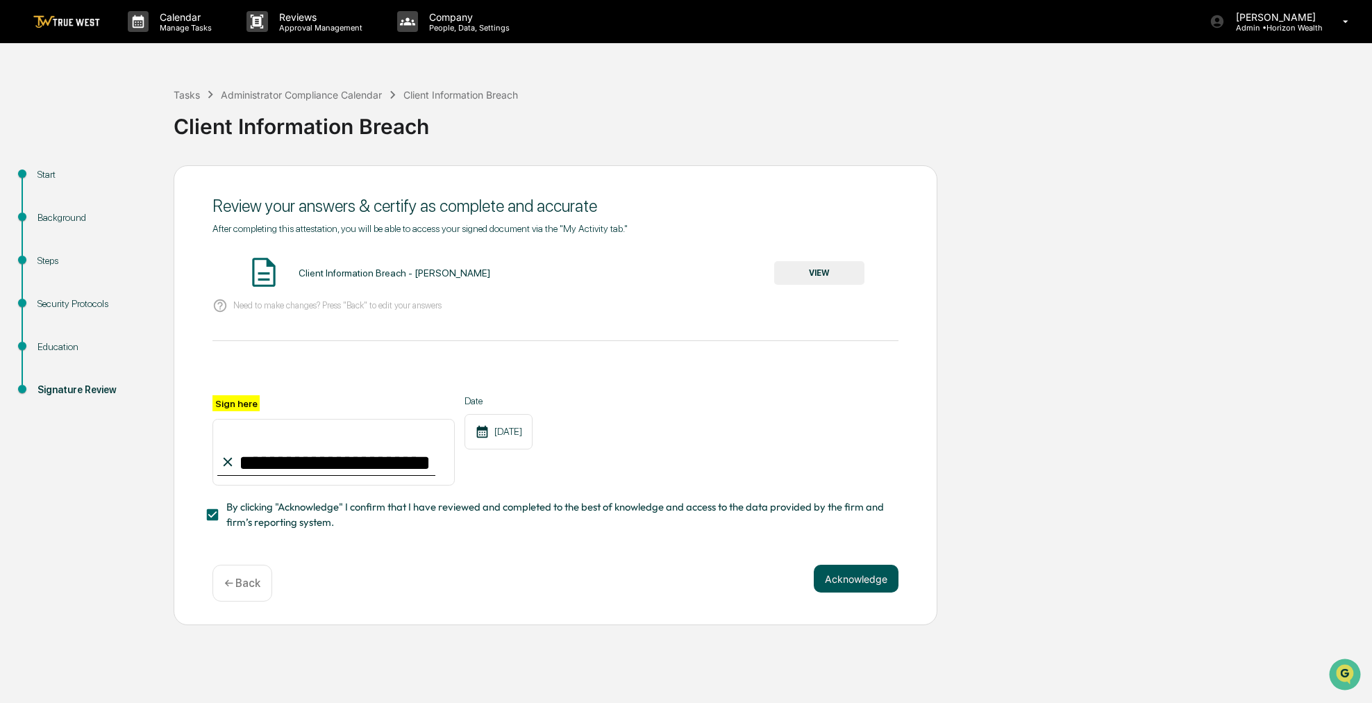
click at [856, 583] on button "Acknowledge" at bounding box center [856, 579] width 85 height 28
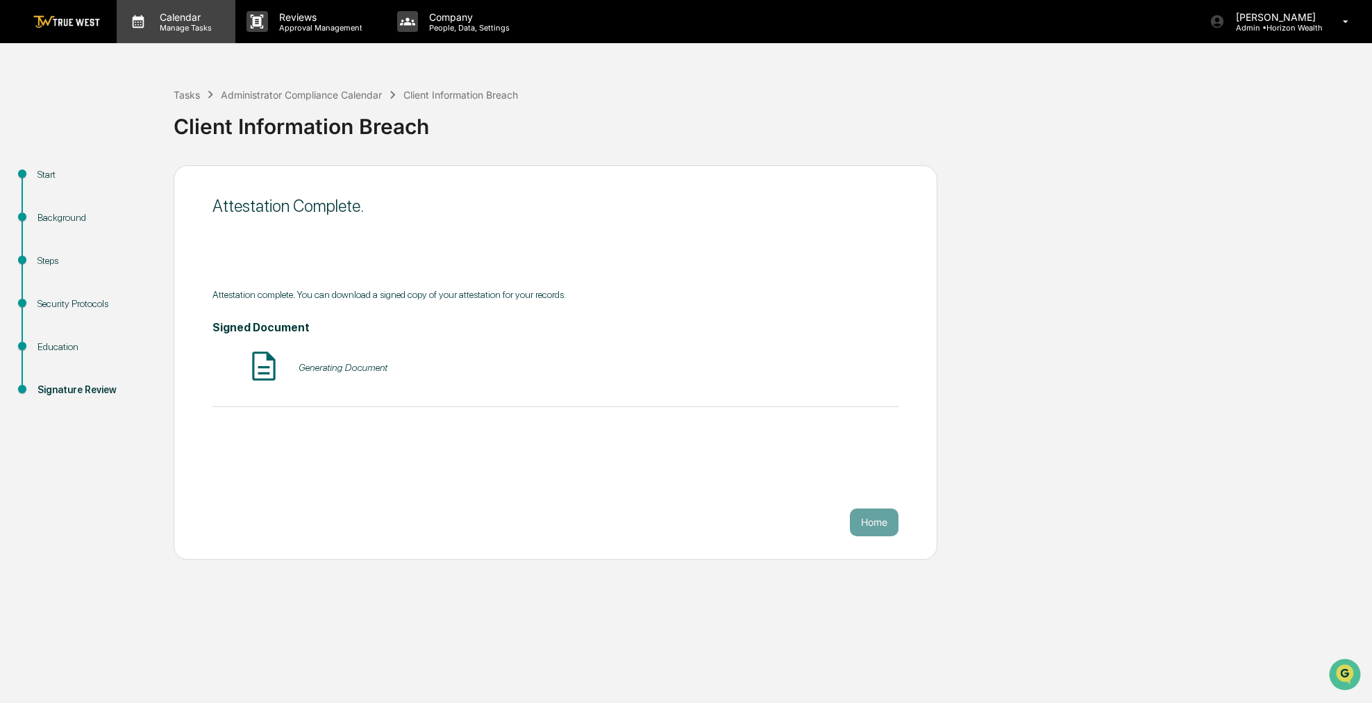
click at [184, 38] on div "Calendar Manage Tasks" at bounding box center [176, 21] width 119 height 43
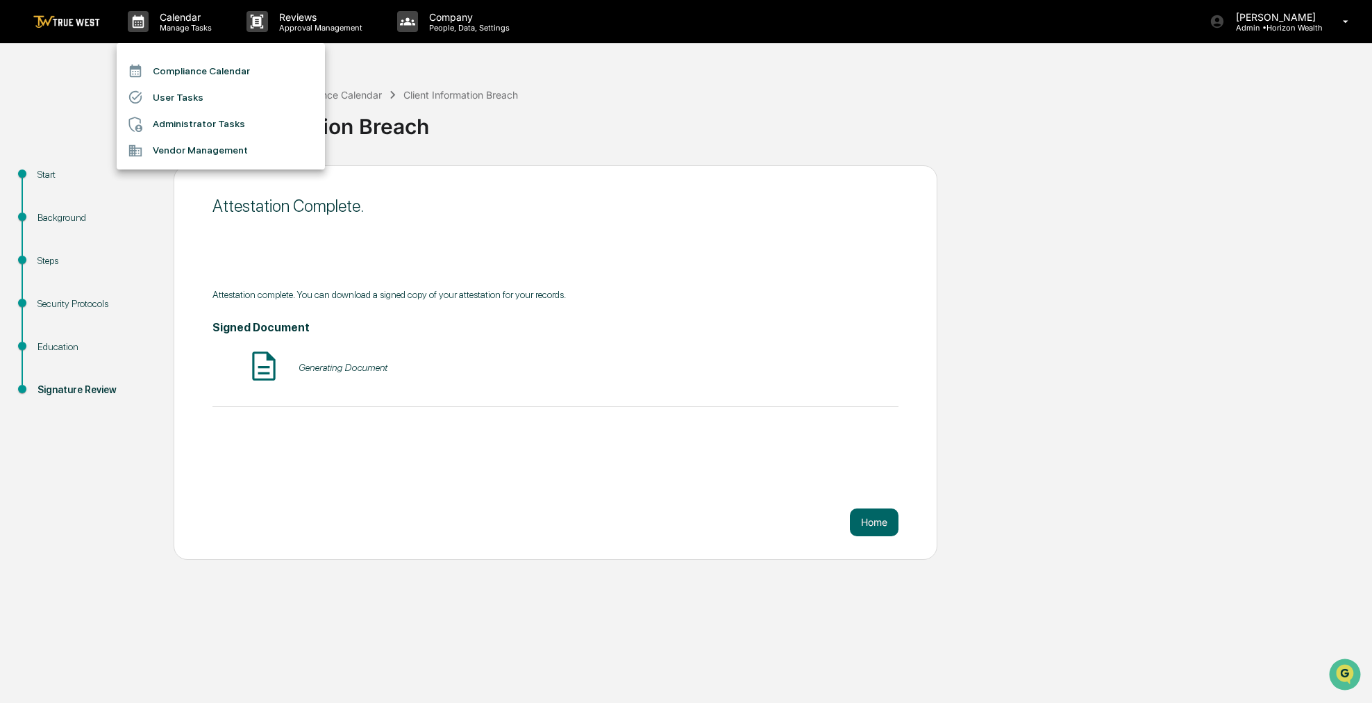
click at [184, 72] on li "Compliance Calendar" at bounding box center [221, 71] width 208 height 26
